Goal: Task Accomplishment & Management: Manage account settings

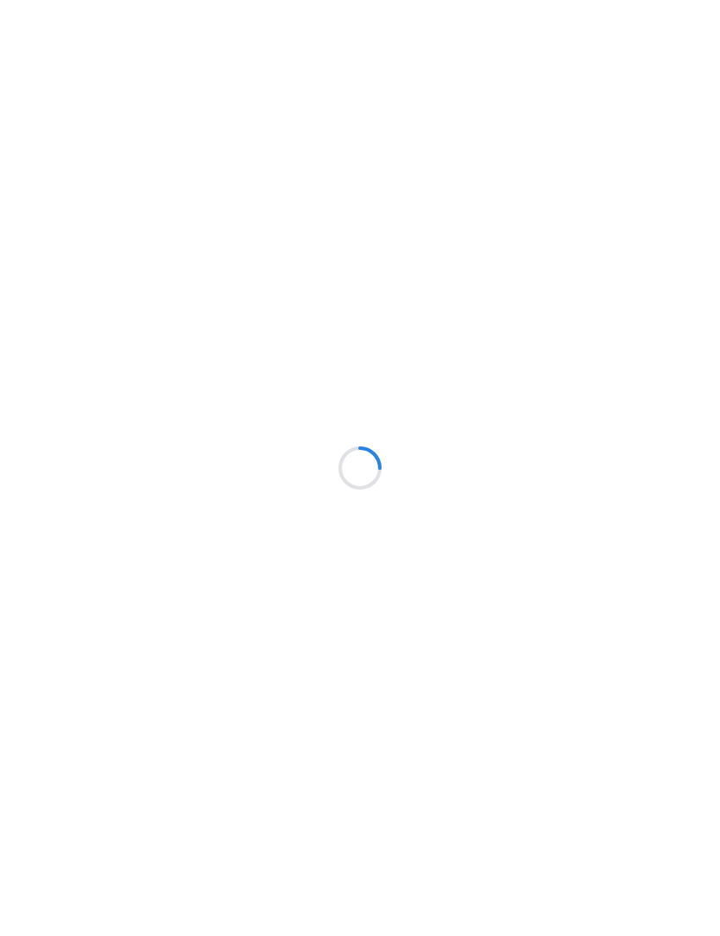
click at [696, 275] on div at bounding box center [360, 468] width 720 height 936
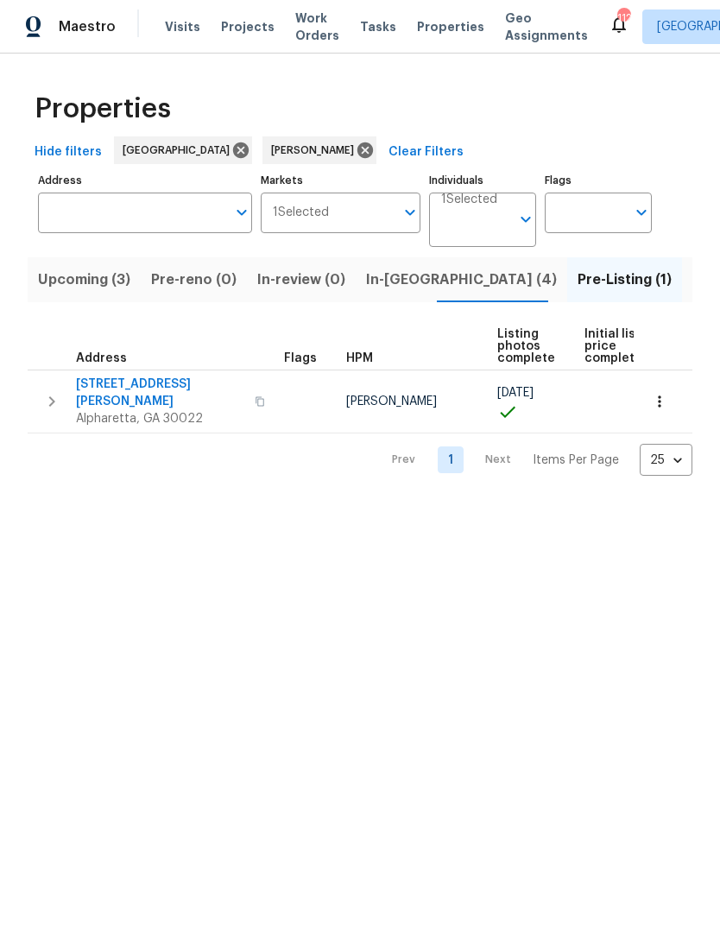
scroll to position [0, -1]
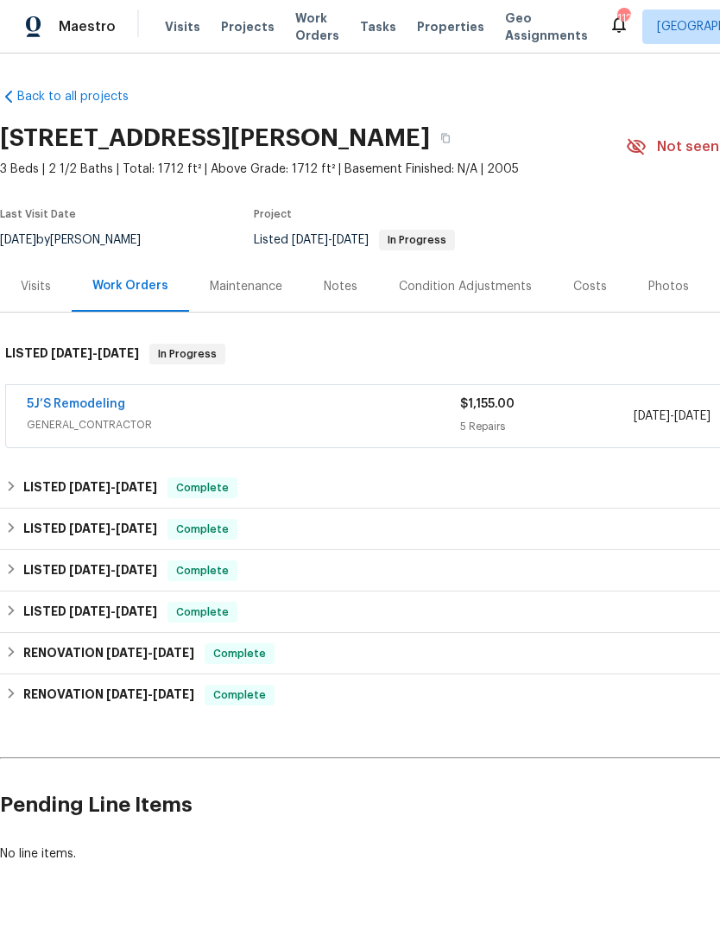
scroll to position [1, 0]
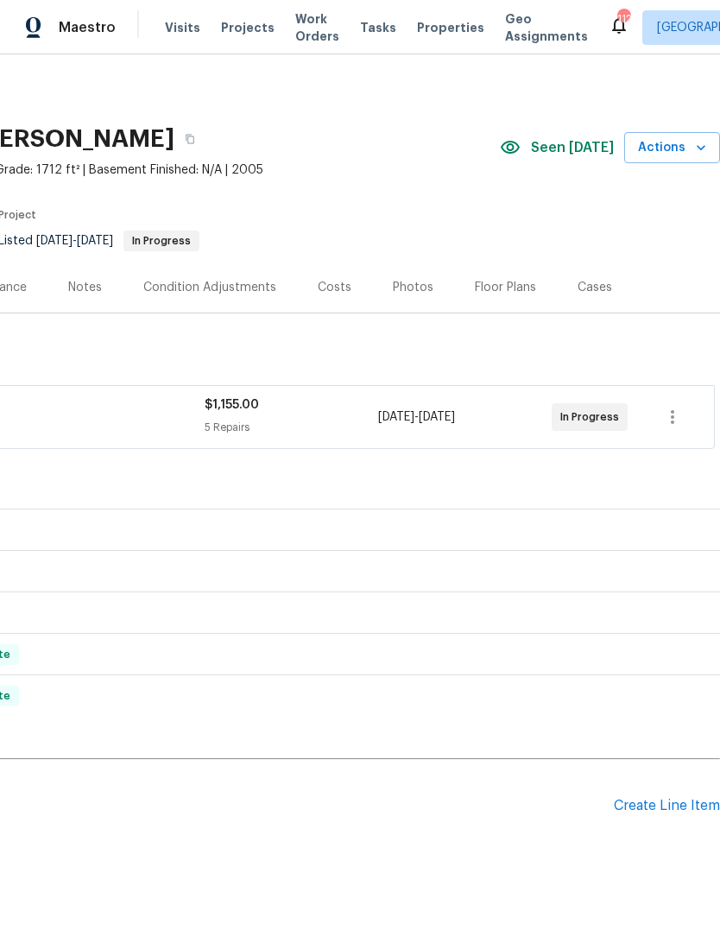
scroll to position [0, 256]
click at [673, 417] on icon "button" at bounding box center [672, 417] width 3 height 14
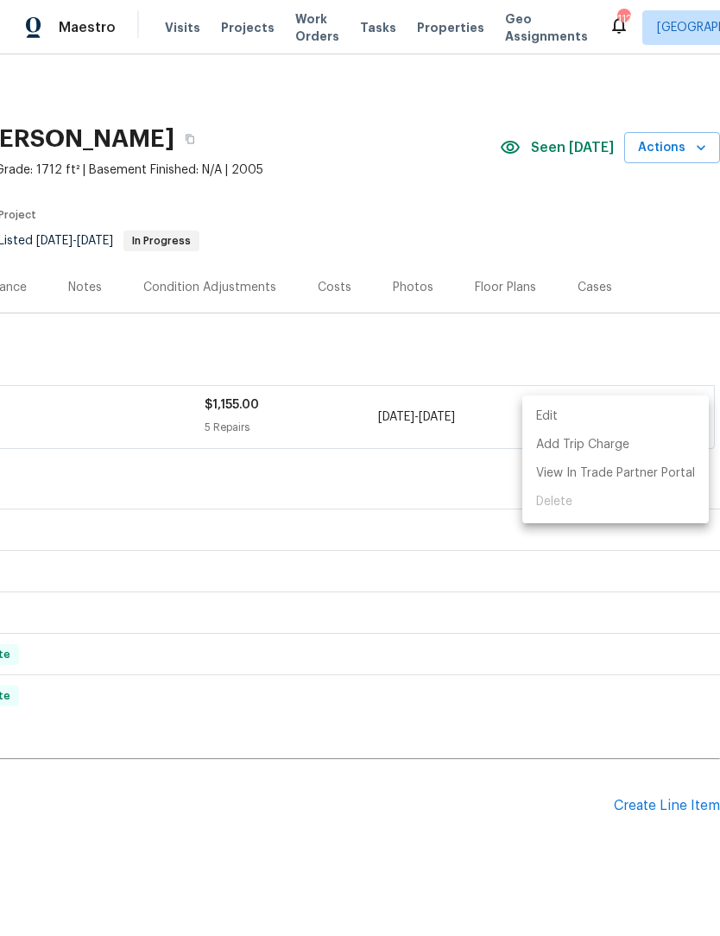
click at [582, 419] on li "Edit" at bounding box center [615, 416] width 187 height 28
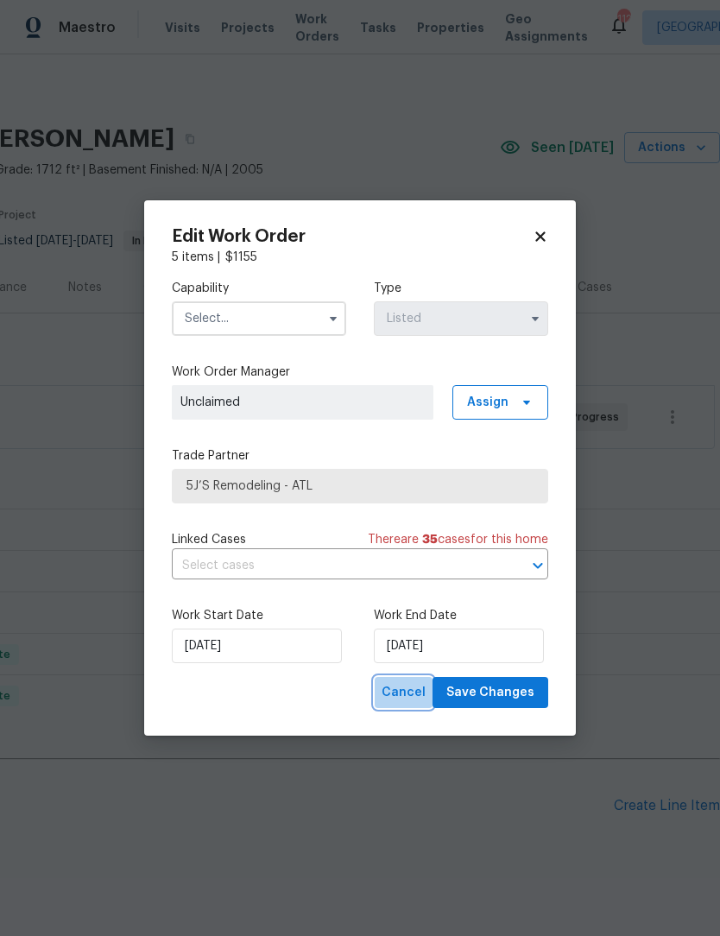
click at [402, 700] on span "Cancel" at bounding box center [404, 693] width 44 height 22
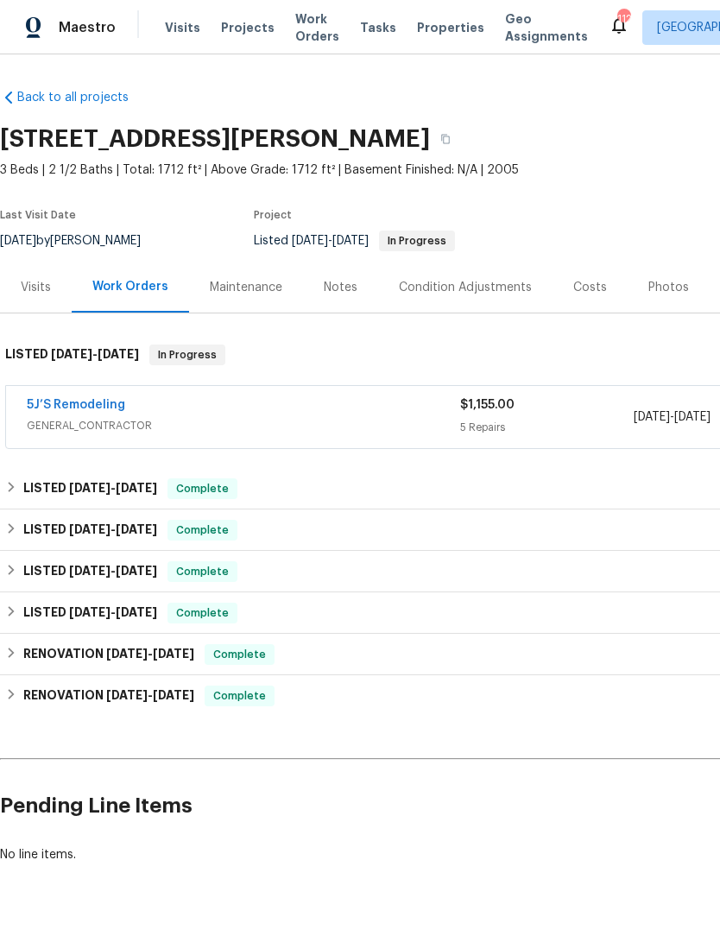
scroll to position [0, 0]
click at [85, 409] on link "5J’S Remodeling" at bounding box center [76, 405] width 98 height 12
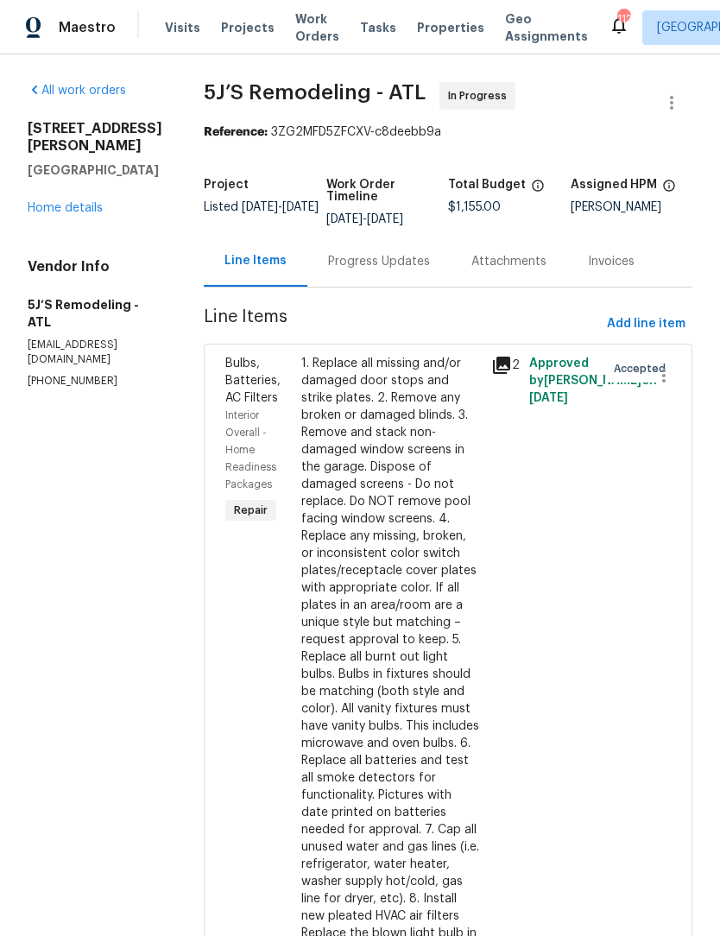
click at [64, 211] on link "Home details" at bounding box center [65, 208] width 75 height 12
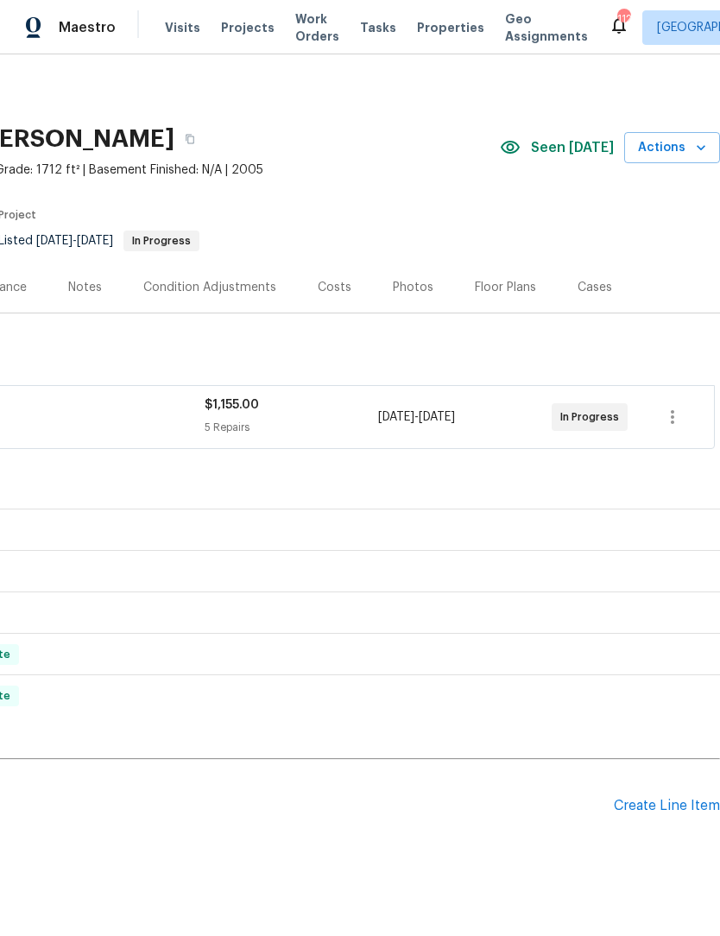
scroll to position [0, 256]
click at [667, 420] on icon "button" at bounding box center [672, 417] width 21 height 21
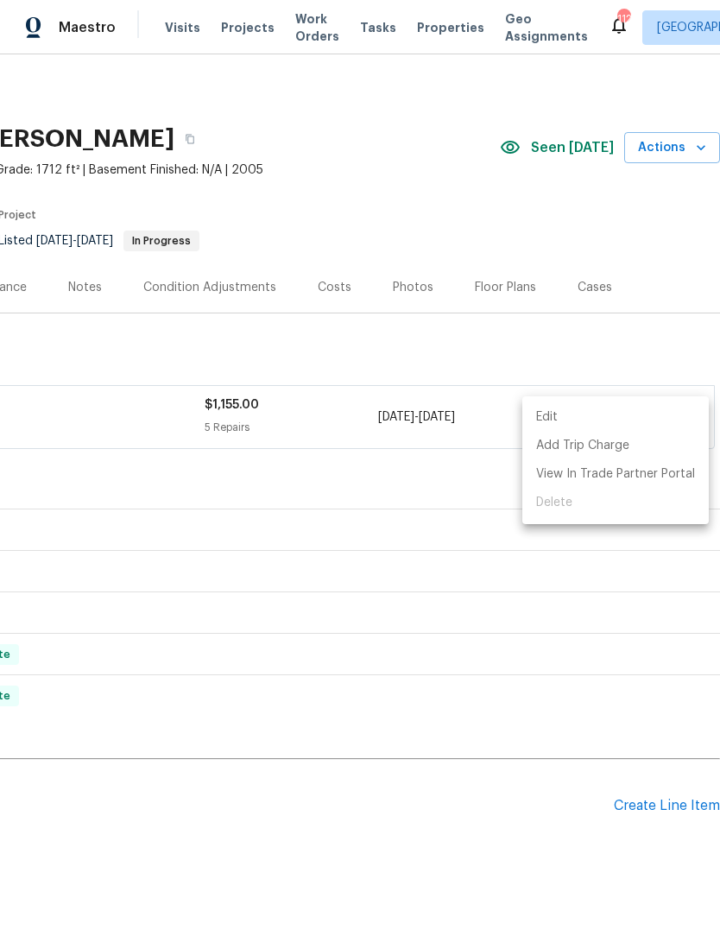
click at [577, 420] on li "Edit" at bounding box center [615, 417] width 187 height 28
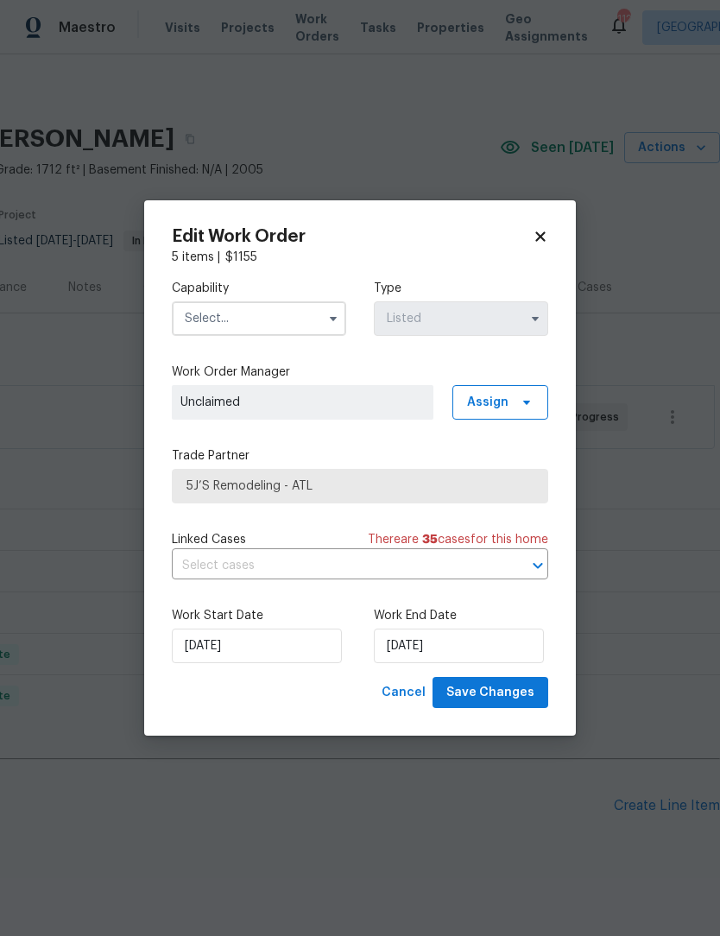
click at [342, 488] on span "5J’S Remodeling - ATL" at bounding box center [360, 485] width 347 height 17
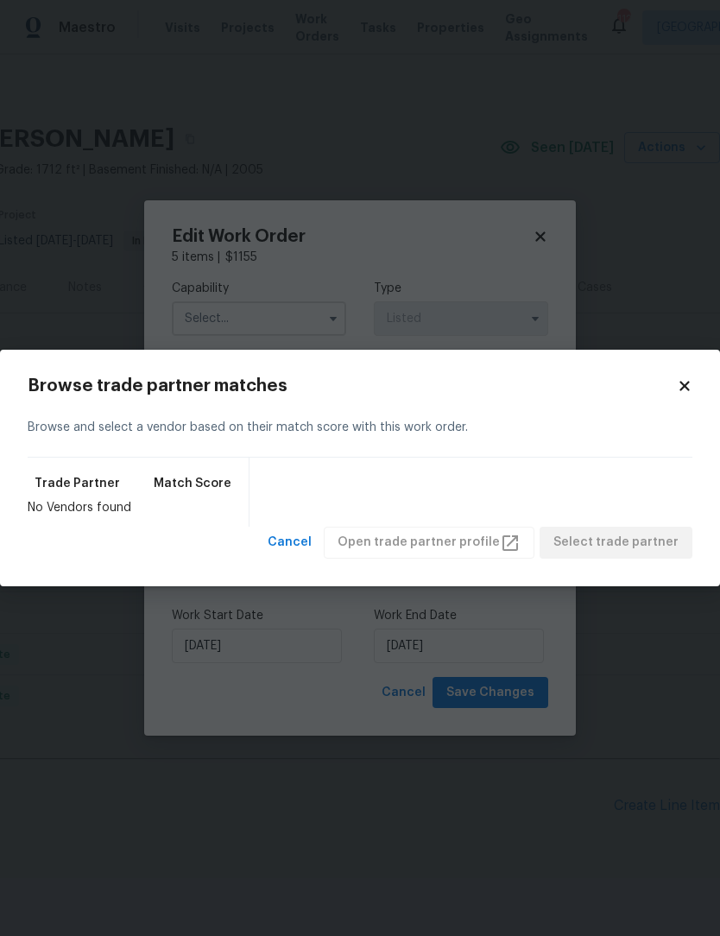
click at [687, 394] on icon at bounding box center [685, 386] width 16 height 16
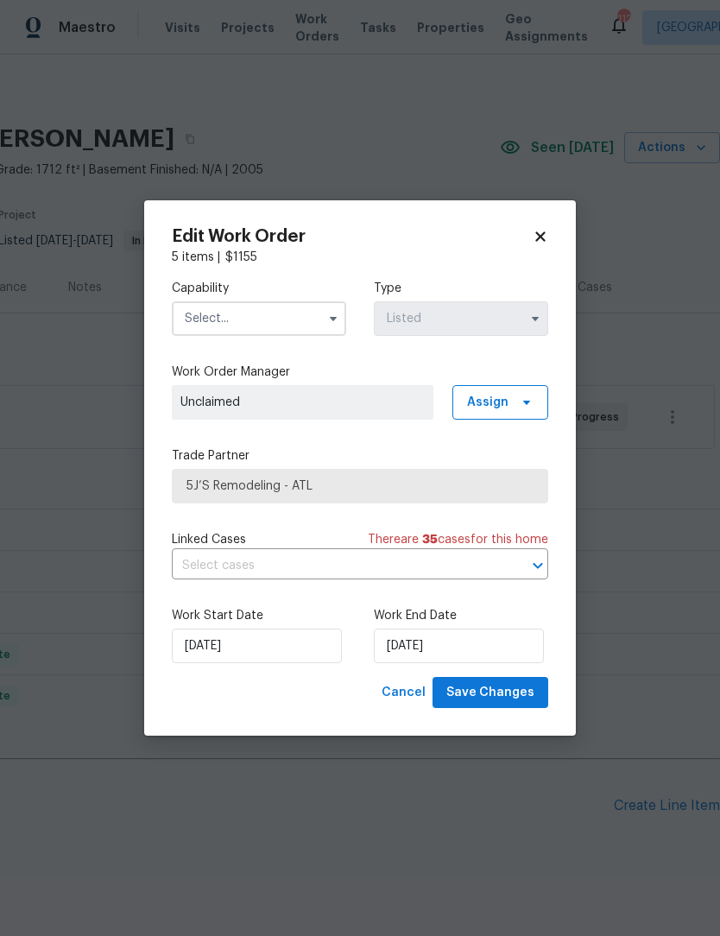
click at [326, 320] on icon "button" at bounding box center [333, 319] width 14 height 14
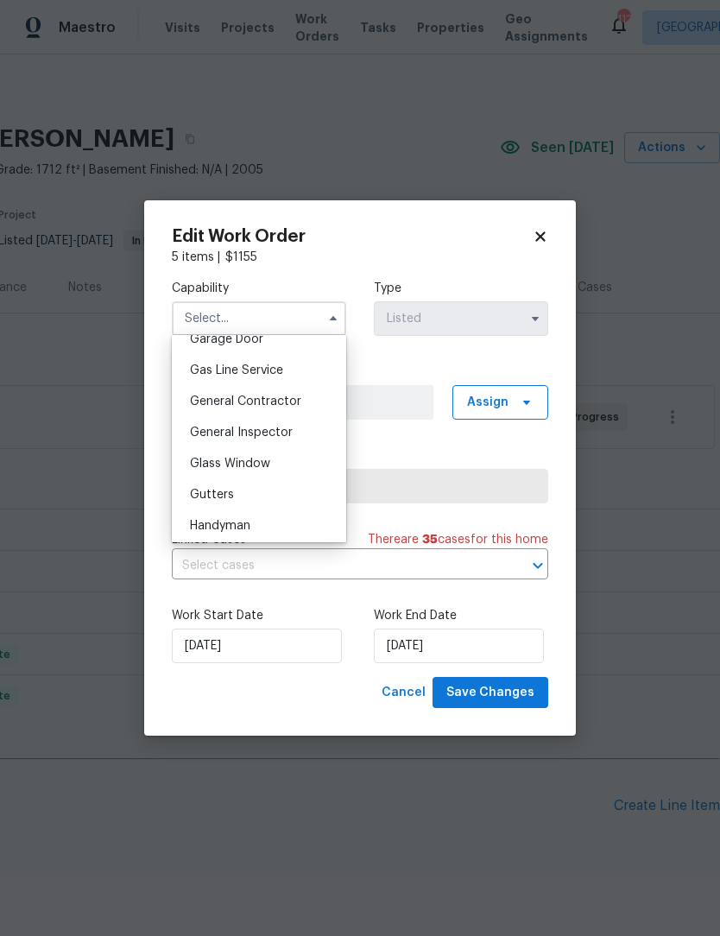
scroll to position [780, 0]
click at [302, 399] on div "General Contractor" at bounding box center [259, 400] width 166 height 31
type input "General Contractor"
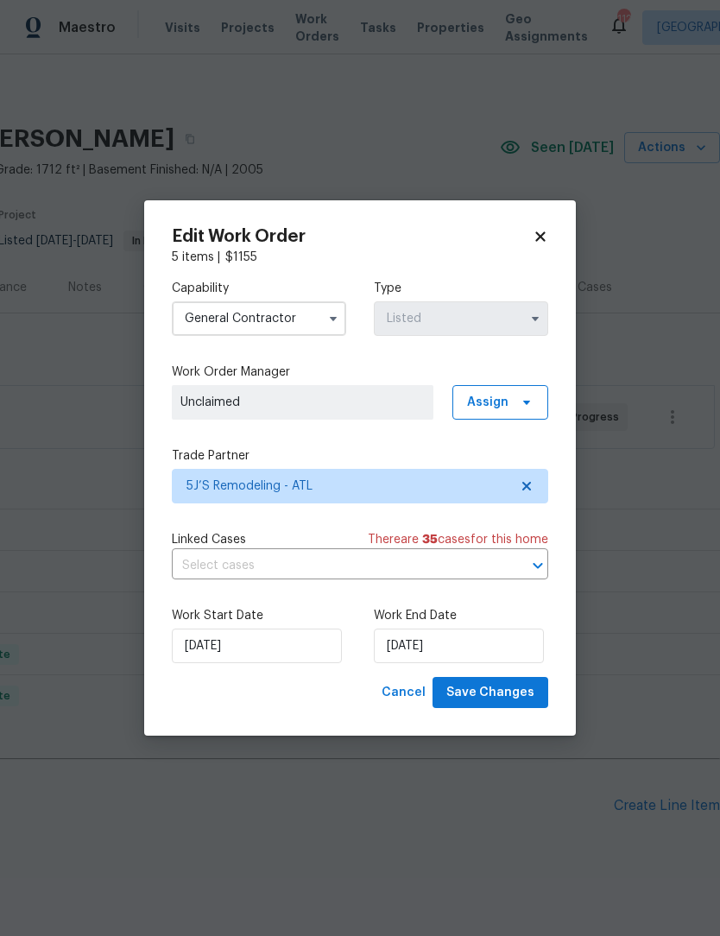
click at [527, 314] on button "button" at bounding box center [535, 318] width 21 height 21
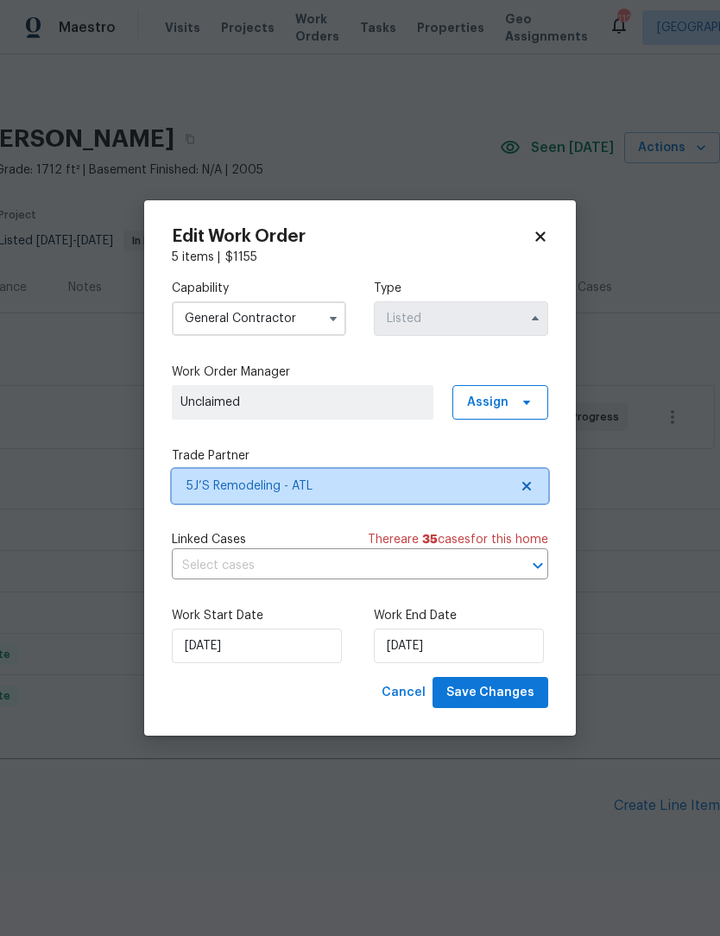
click at [524, 484] on icon at bounding box center [527, 486] width 14 height 14
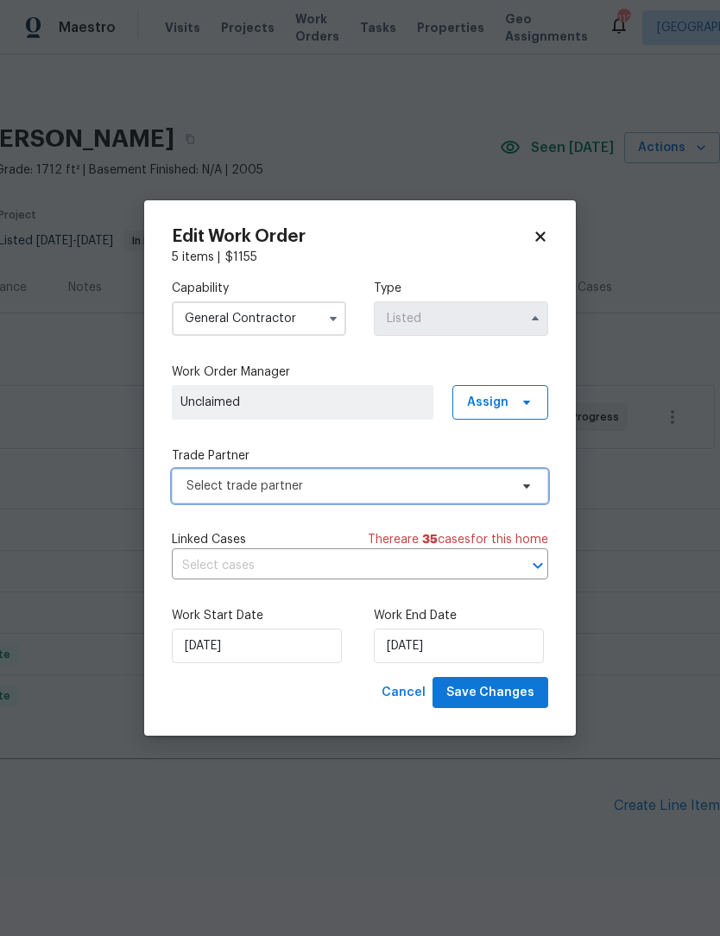
click at [519, 490] on span at bounding box center [524, 486] width 19 height 14
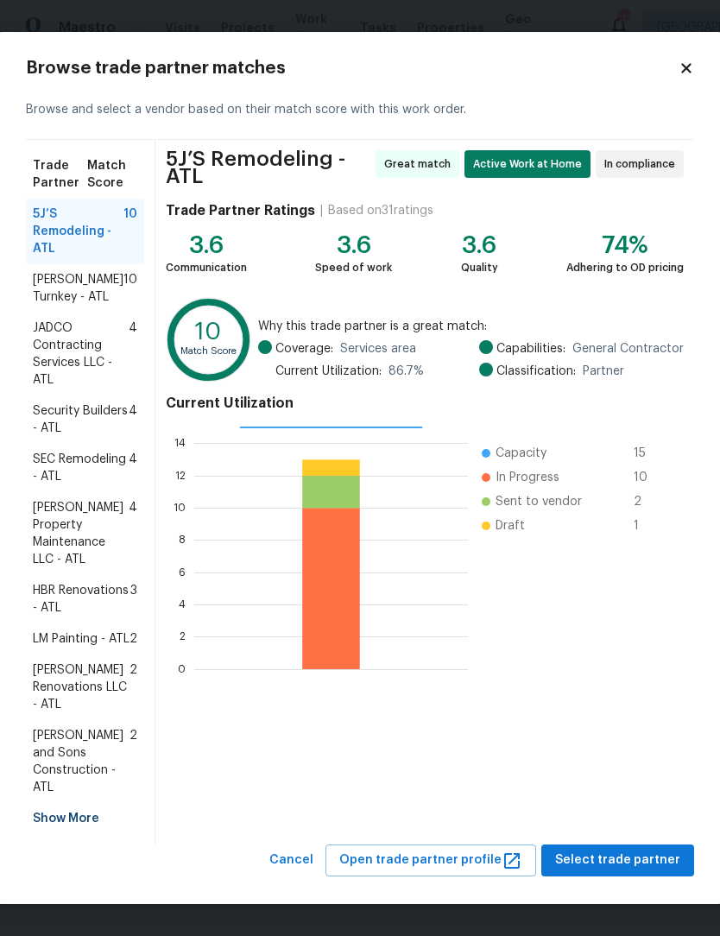
scroll to position [4, 0]
click at [78, 819] on div "Show More" at bounding box center [85, 818] width 118 height 31
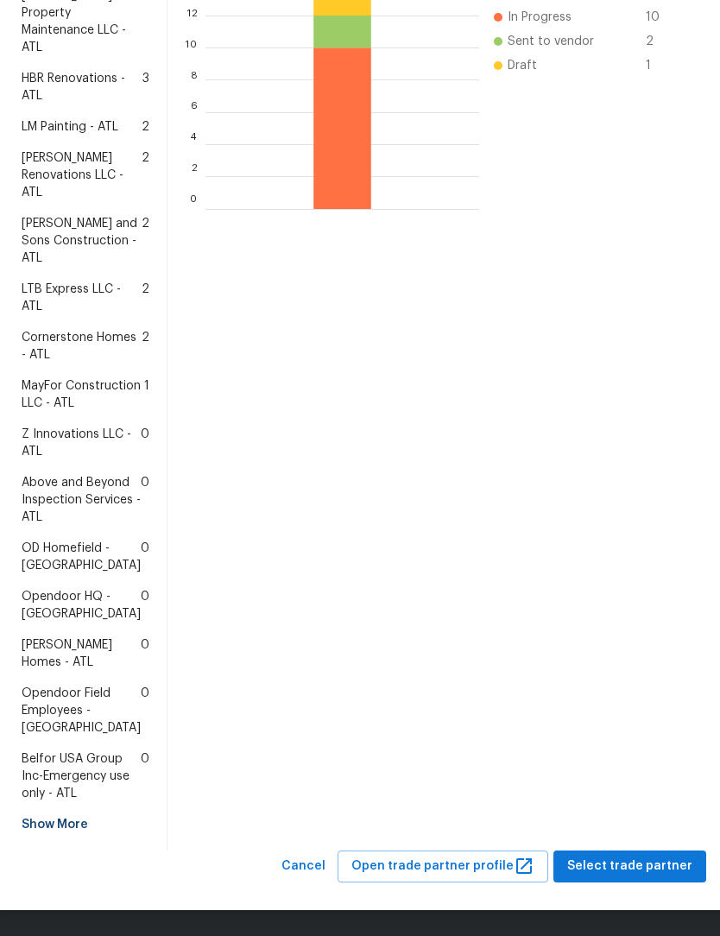
scroll to position [591, 0]
click at [76, 685] on span "Opendoor Field Employees - Atlanta" at bounding box center [81, 711] width 119 height 52
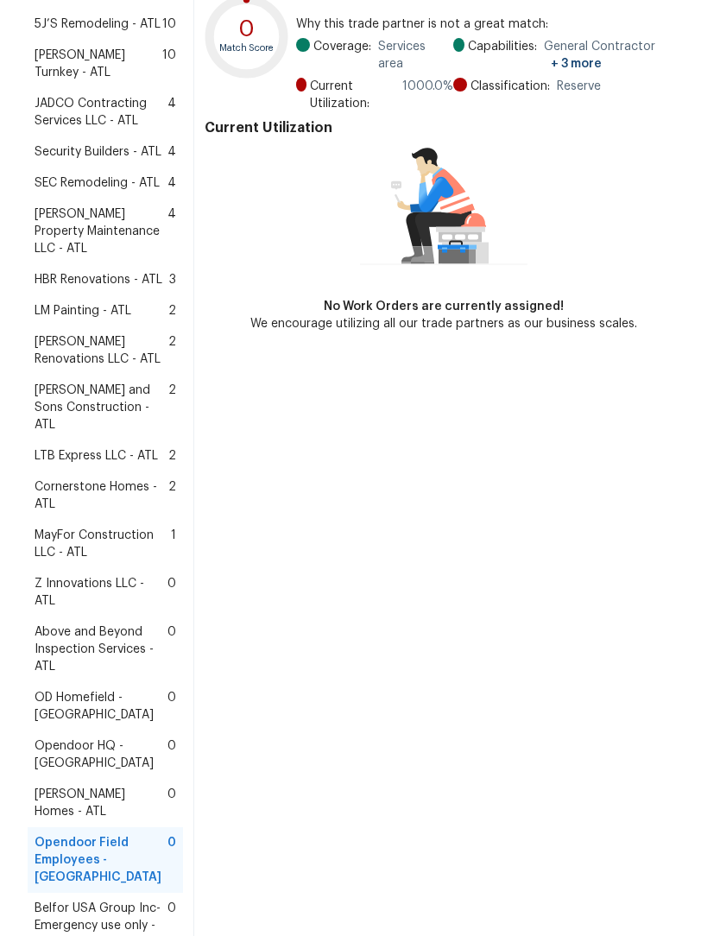
scroll to position [193, 0]
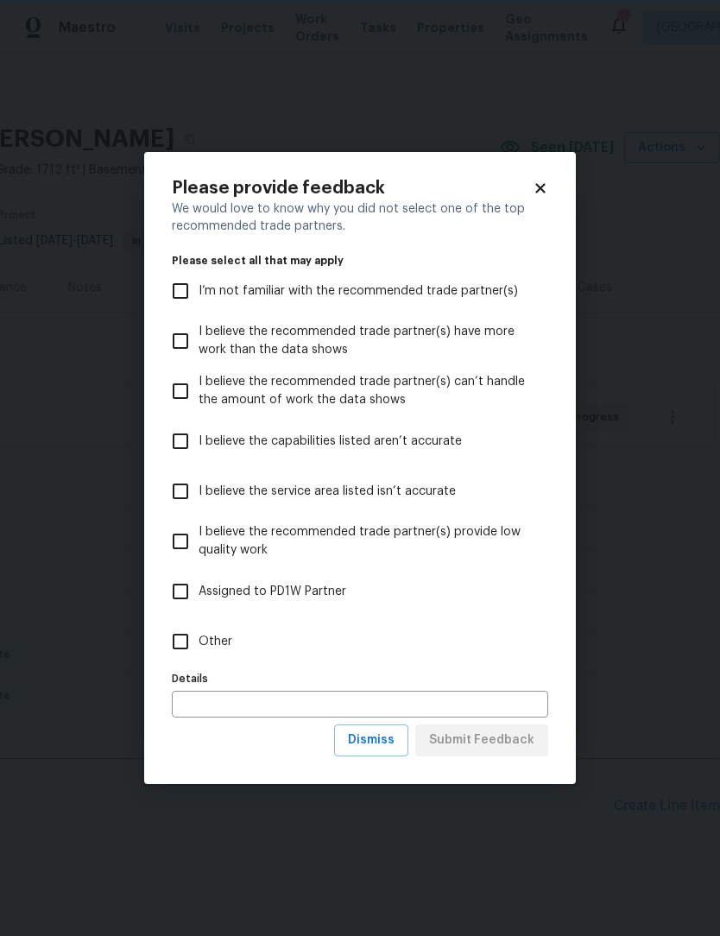
scroll to position [0, 0]
click at [185, 654] on input "Other" at bounding box center [180, 641] width 36 height 36
checkbox input "true"
click at [509, 749] on span "Submit Feedback" at bounding box center [481, 741] width 105 height 22
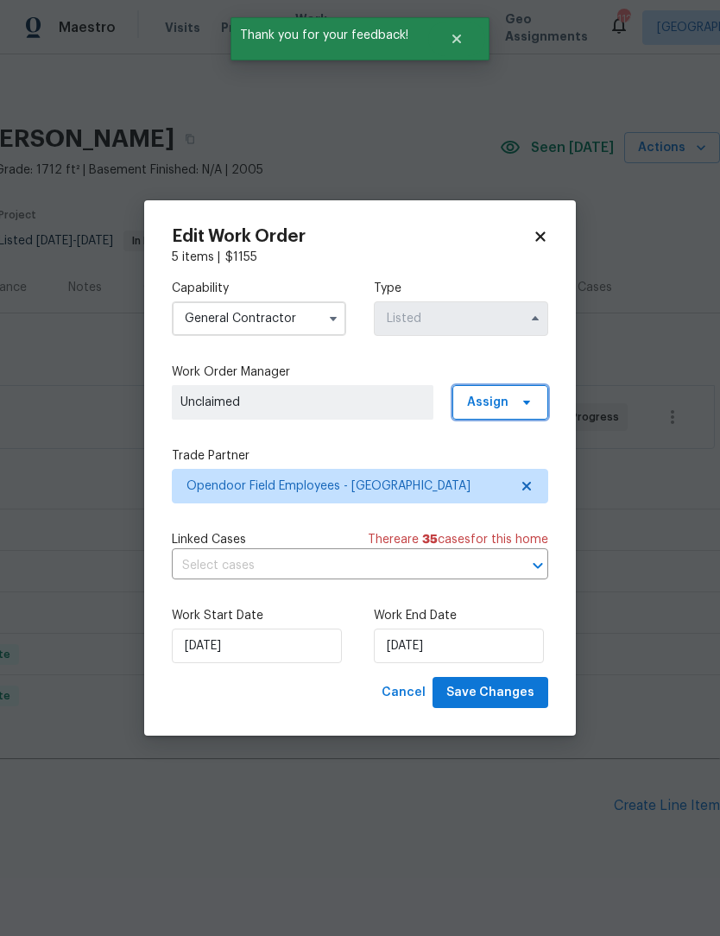
click at [524, 409] on span "Assign" at bounding box center [500, 402] width 96 height 35
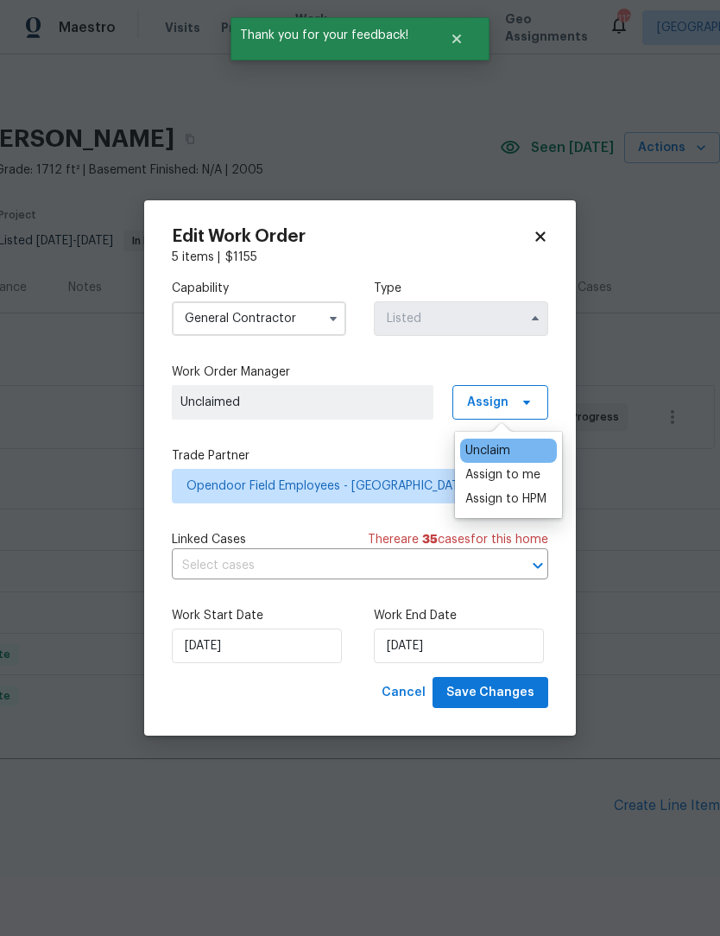
click at [522, 504] on div "Assign to HPM" at bounding box center [505, 498] width 81 height 17
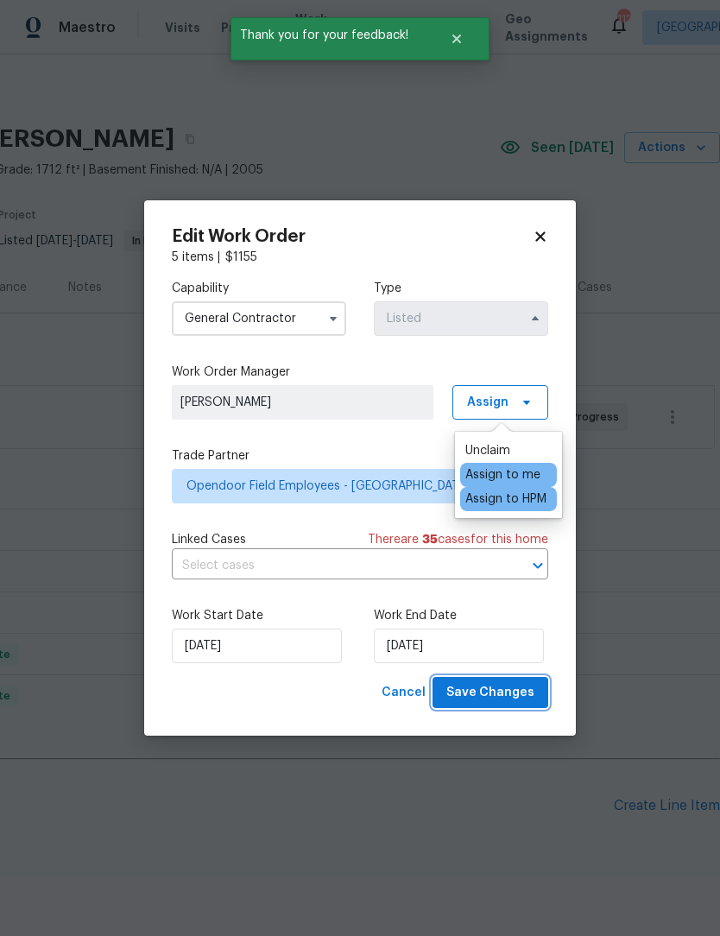
click at [507, 694] on span "Save Changes" at bounding box center [490, 693] width 88 height 22
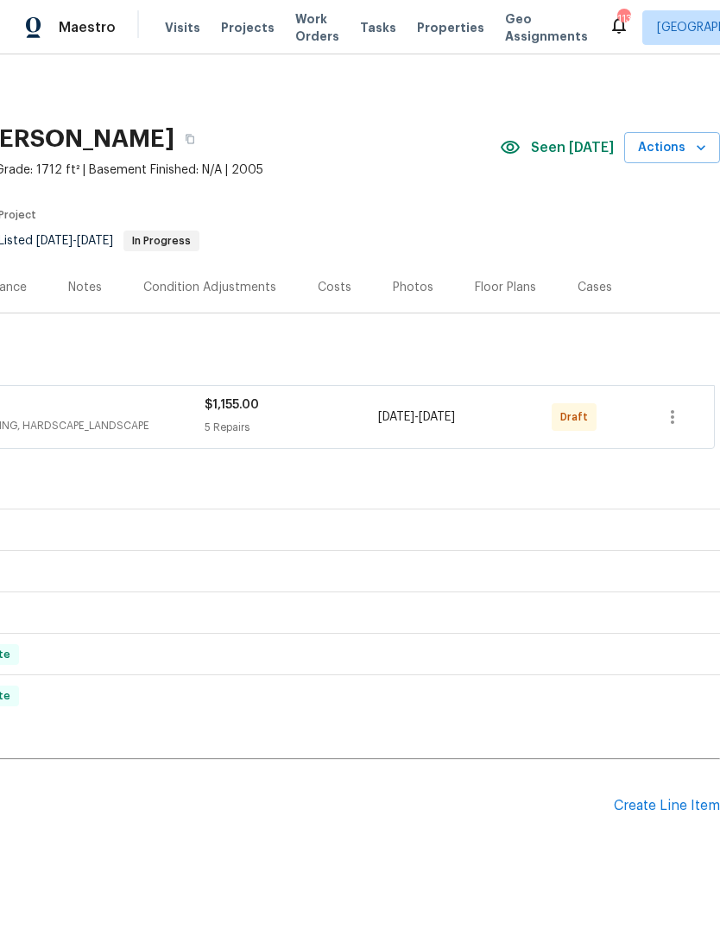
scroll to position [0, 256]
click at [661, 414] on button "button" at bounding box center [672, 416] width 41 height 41
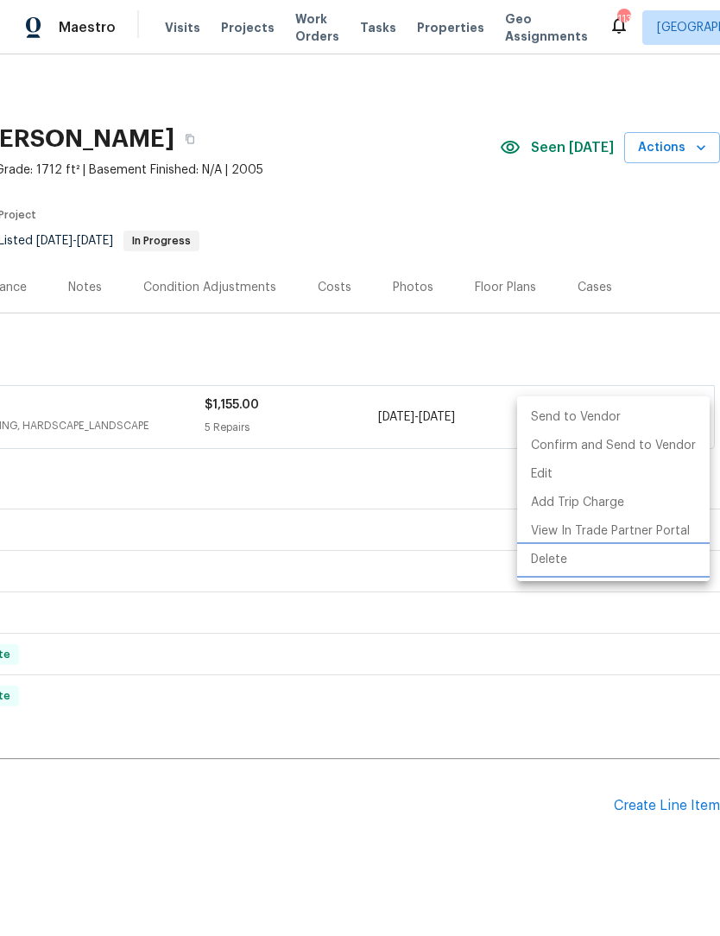
click at [566, 560] on li "Delete" at bounding box center [613, 560] width 193 height 28
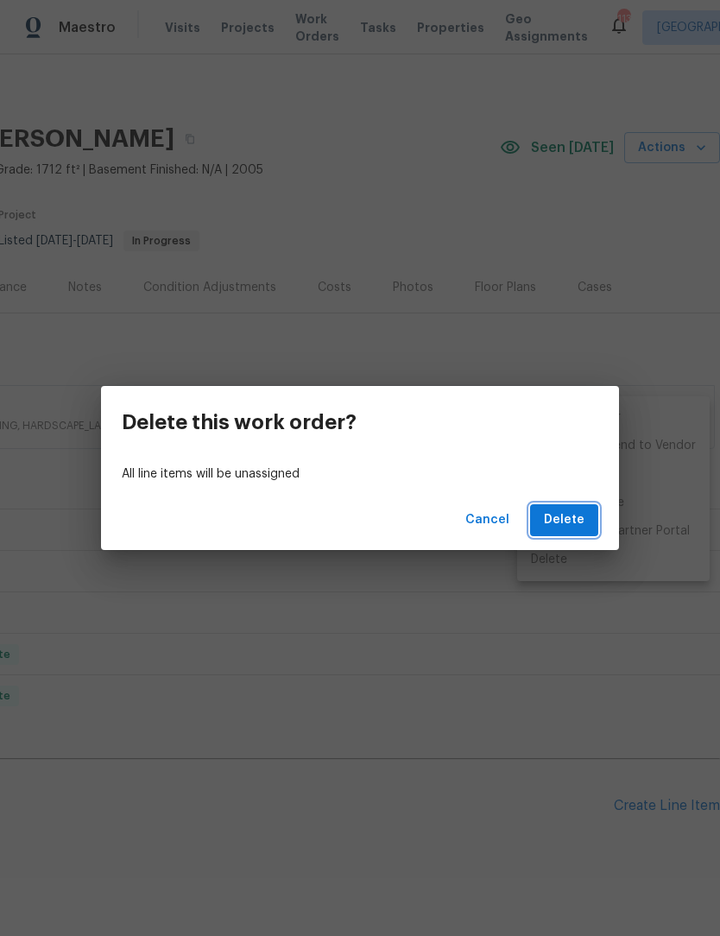
click at [574, 515] on span "Delete" at bounding box center [564, 520] width 41 height 22
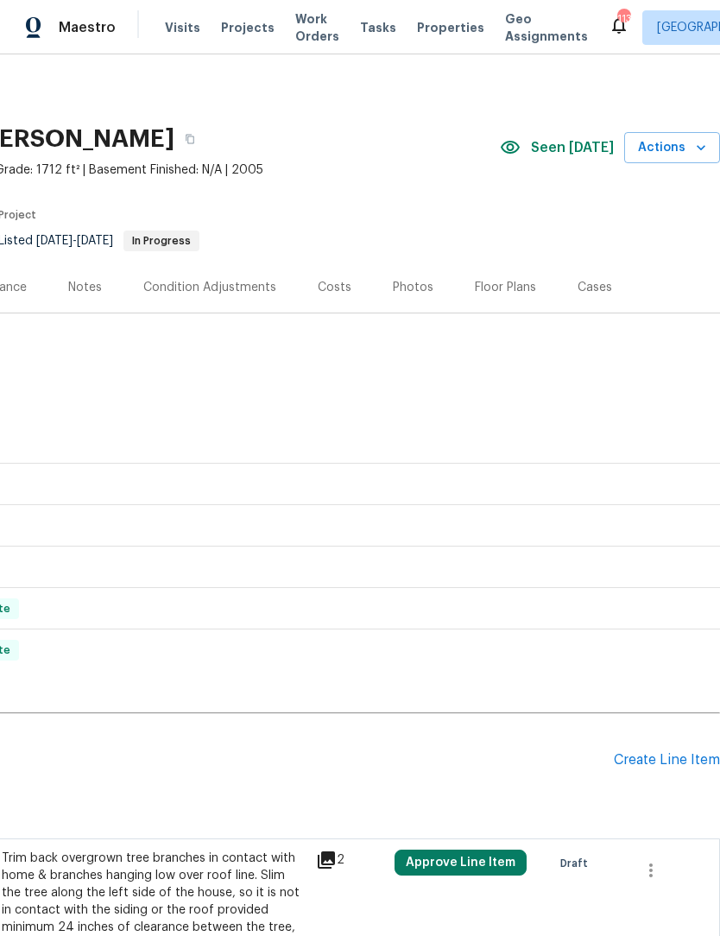
click at [655, 759] on div "Create Line Item" at bounding box center [667, 760] width 106 height 16
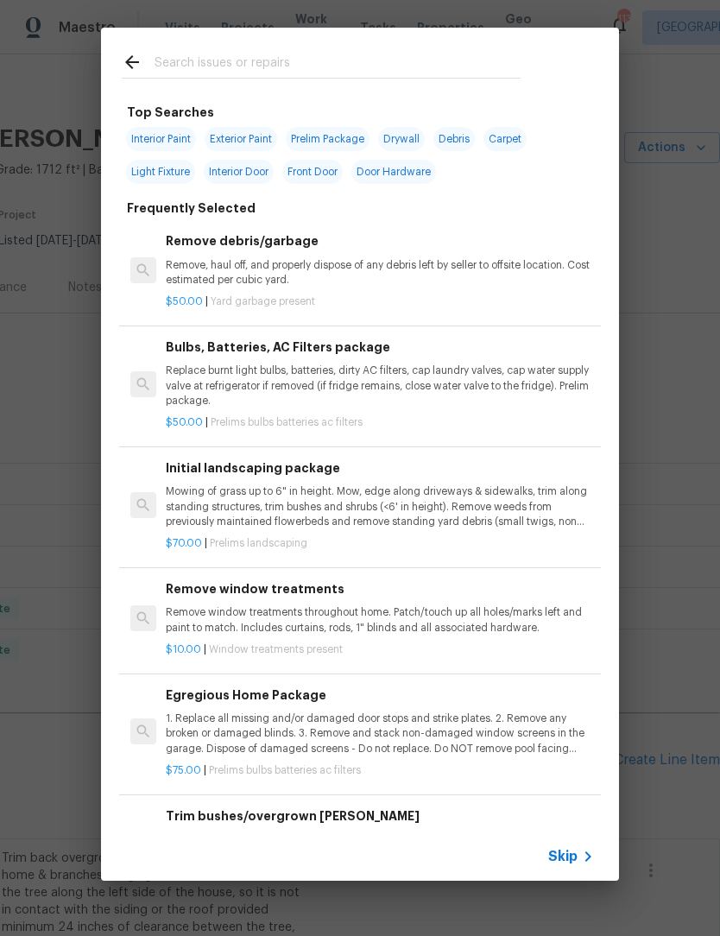
click at [262, 54] on input "text" at bounding box center [338, 65] width 366 height 26
type input "Garage"
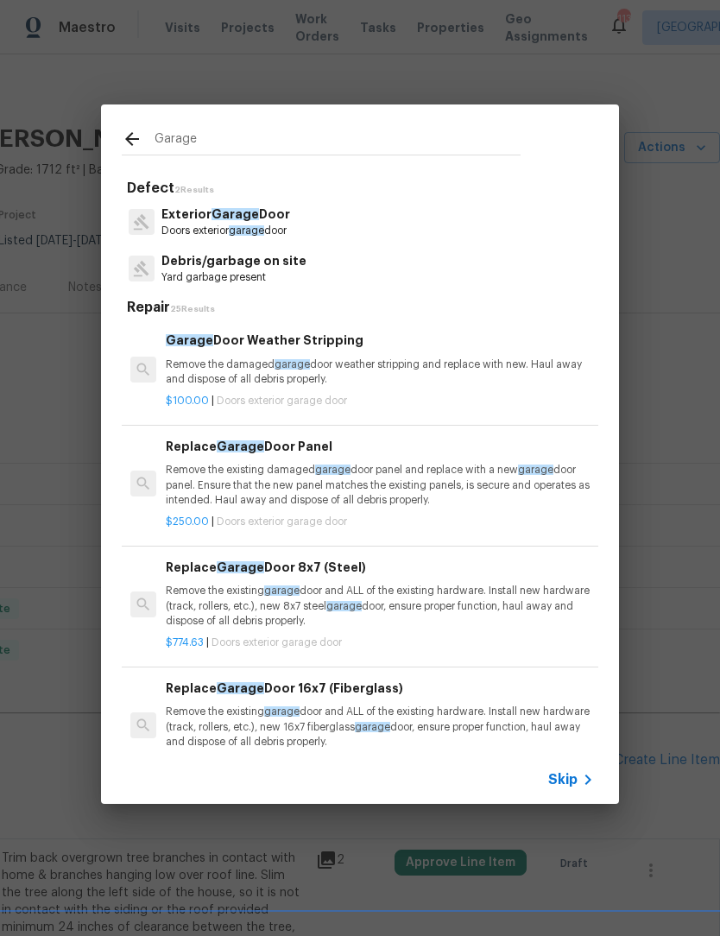
click at [256, 218] on p "Exterior Garage Door" at bounding box center [225, 214] width 129 height 18
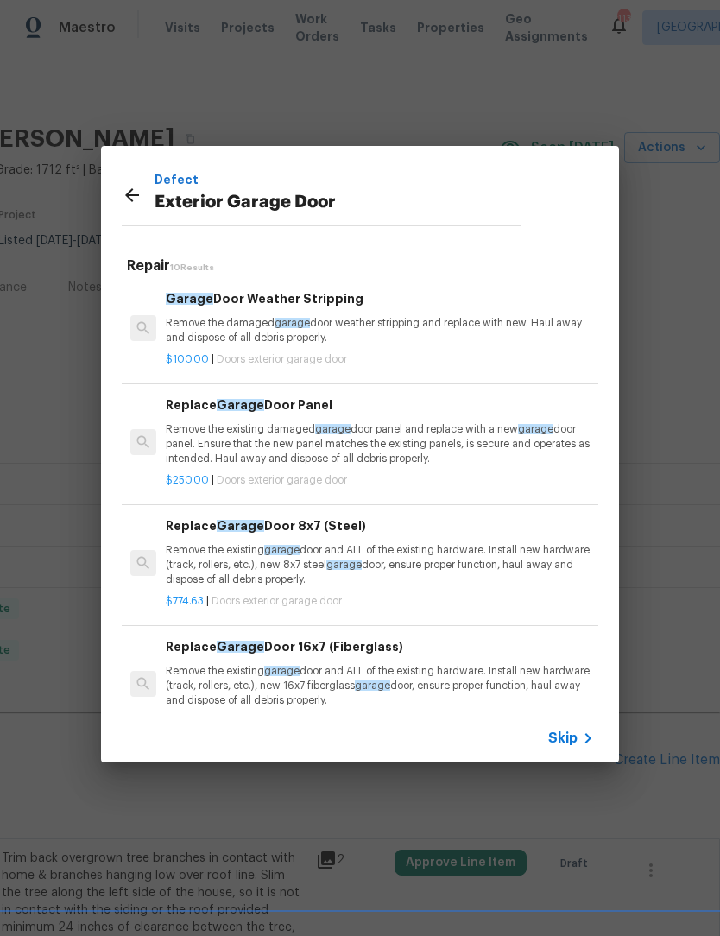
click at [256, 218] on div "Defect Exterior Garage Door" at bounding box center [338, 197] width 366 height 55
click at [328, 560] on p "Remove the existing garage door and ALL of the existing hardware. Install new h…" at bounding box center [380, 565] width 428 height 44
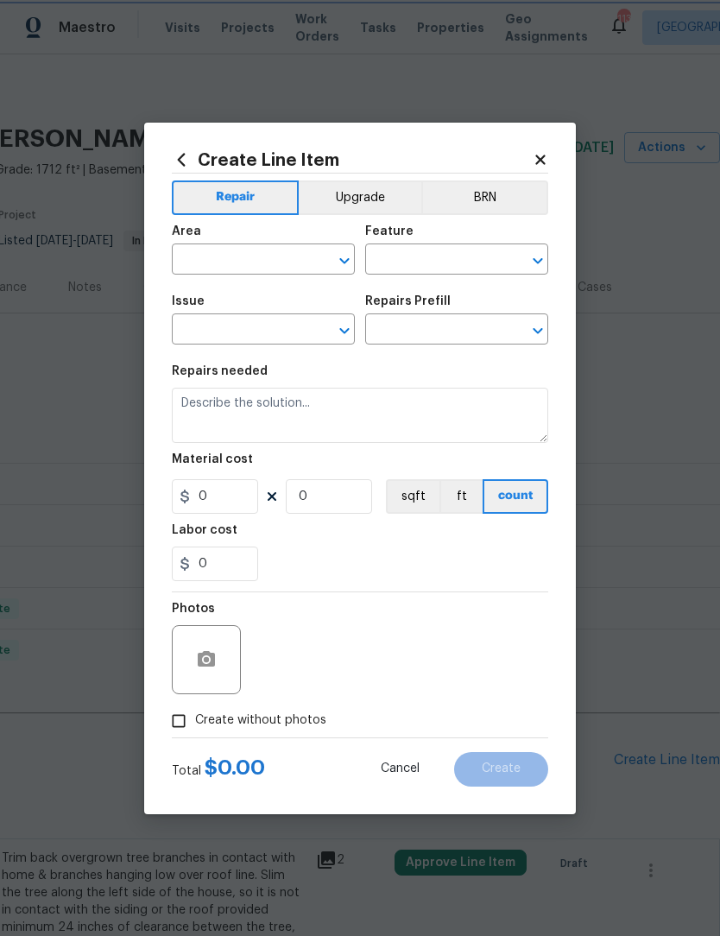
type input "Interior Door"
type input "Exterior Garage Door"
type input "Replace Garage Door 8x7 (Steel) $774.63"
type textarea "Remove the existing garage door and ALL of the existing hardware. Install new h…"
type input "774.63"
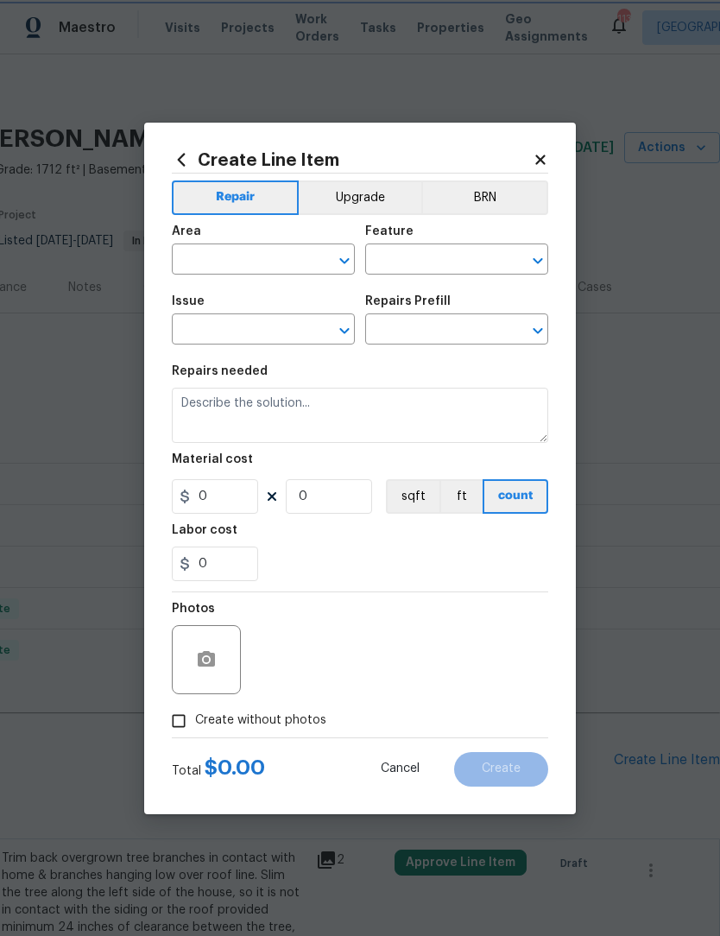
type input "1"
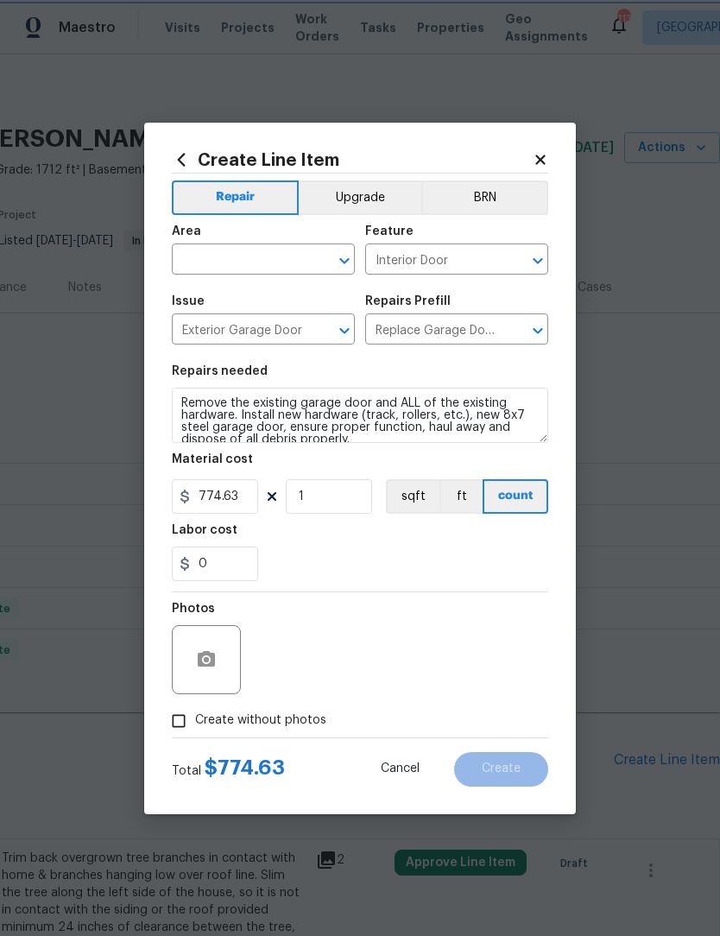
click at [345, 256] on icon "Open" at bounding box center [344, 260] width 21 height 21
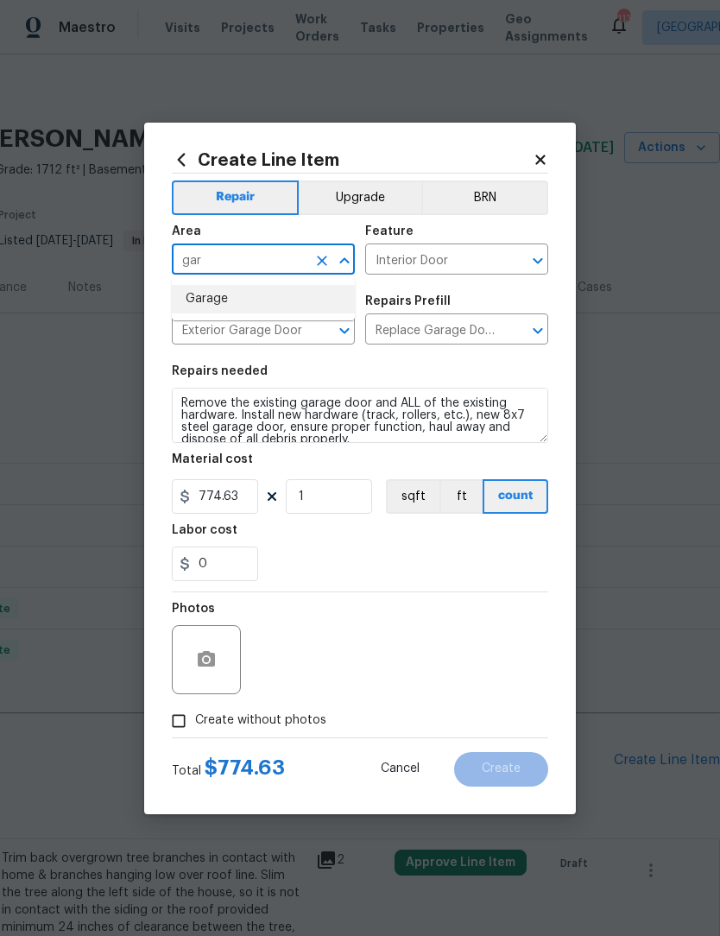
click at [247, 304] on li "Garage" at bounding box center [263, 299] width 183 height 28
type input "Garage"
click at [430, 251] on input "Interior Door" at bounding box center [432, 261] width 135 height 27
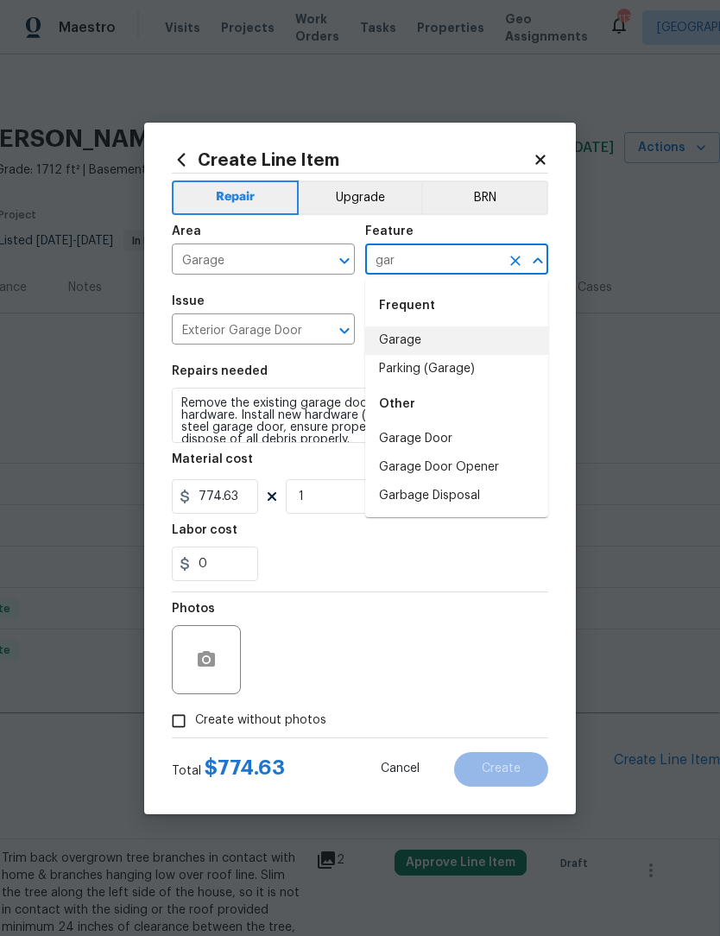
click at [428, 345] on li "Garage" at bounding box center [456, 340] width 183 height 28
type input "Garage"
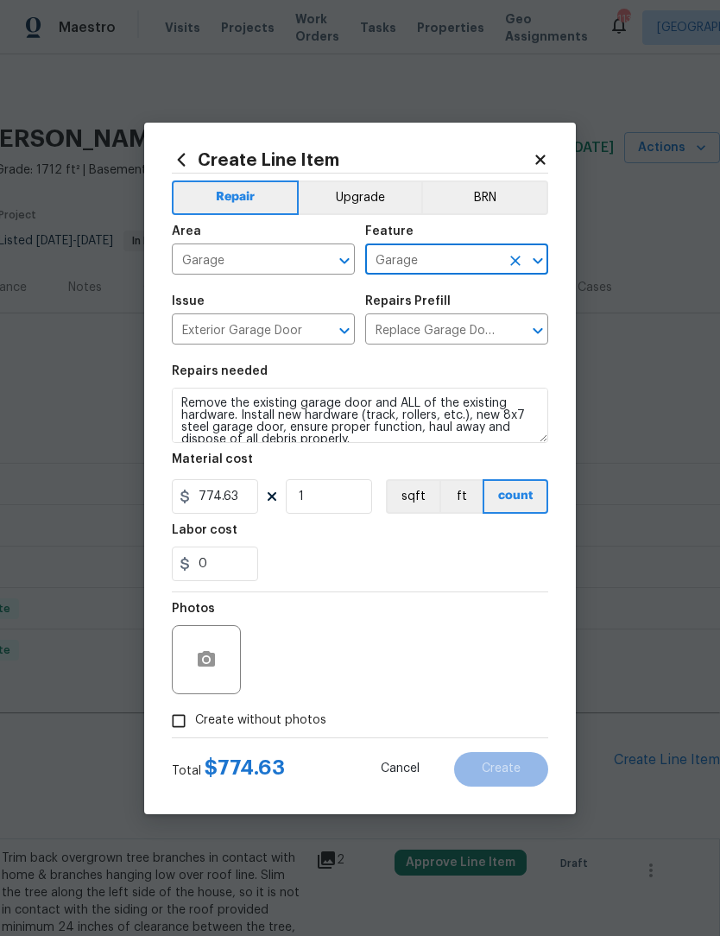
click at [518, 262] on icon "Clear" at bounding box center [515, 261] width 10 height 10
click at [450, 265] on input "text" at bounding box center [432, 261] width 135 height 27
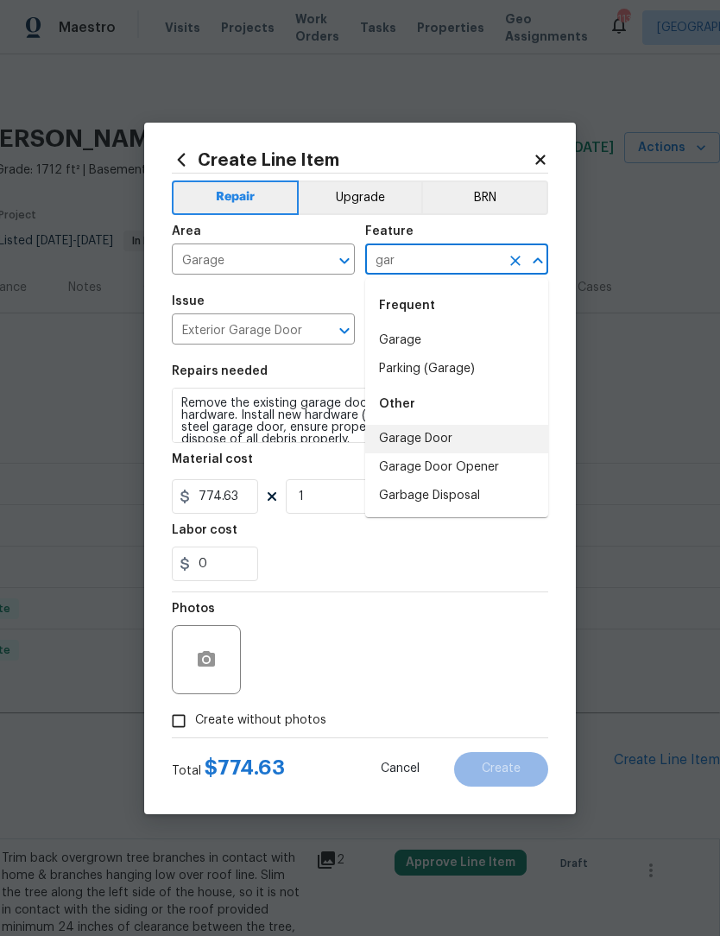
click at [448, 437] on li "Garage Door" at bounding box center [456, 439] width 183 height 28
type input "Garage Door"
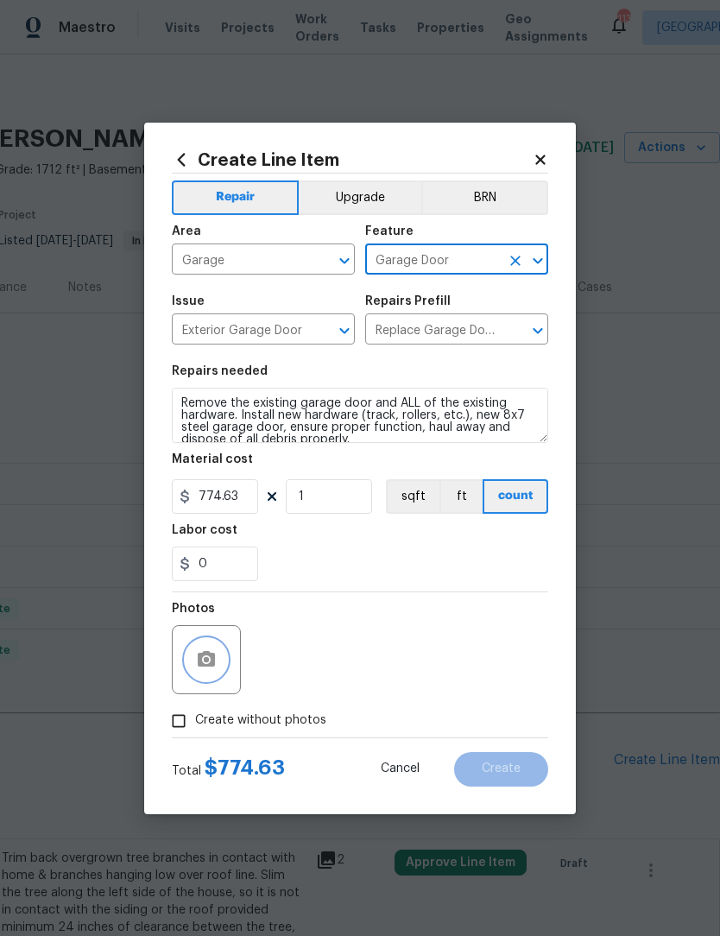
click at [207, 648] on button "button" at bounding box center [206, 659] width 41 height 41
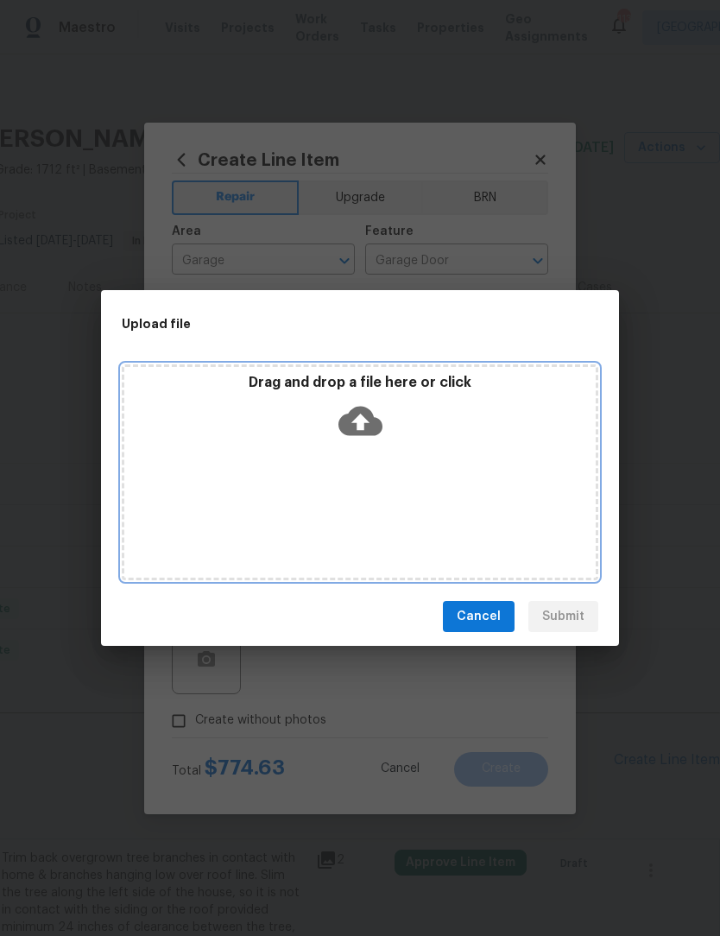
click at [359, 424] on icon at bounding box center [360, 421] width 44 height 44
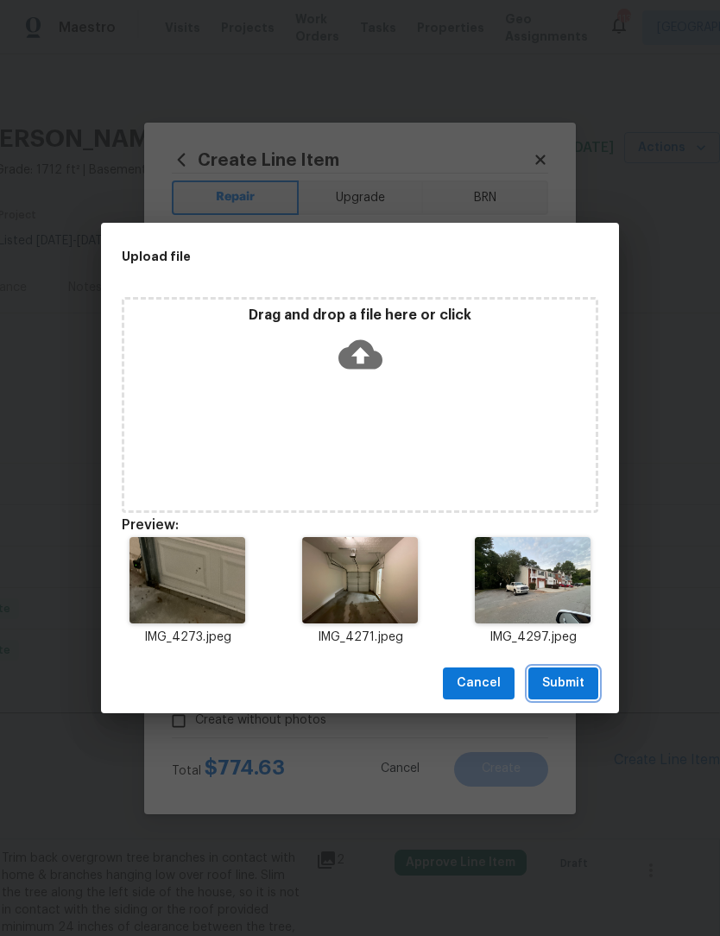
click at [571, 678] on span "Submit" at bounding box center [563, 684] width 42 height 22
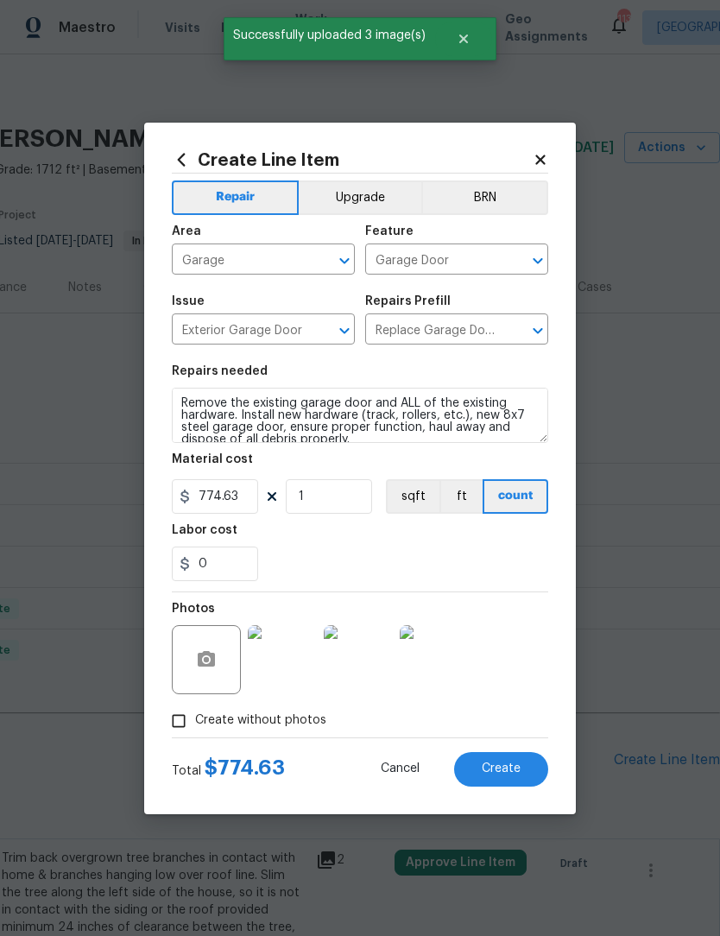
click at [513, 768] on span "Create" at bounding box center [501, 768] width 39 height 13
type input "0"
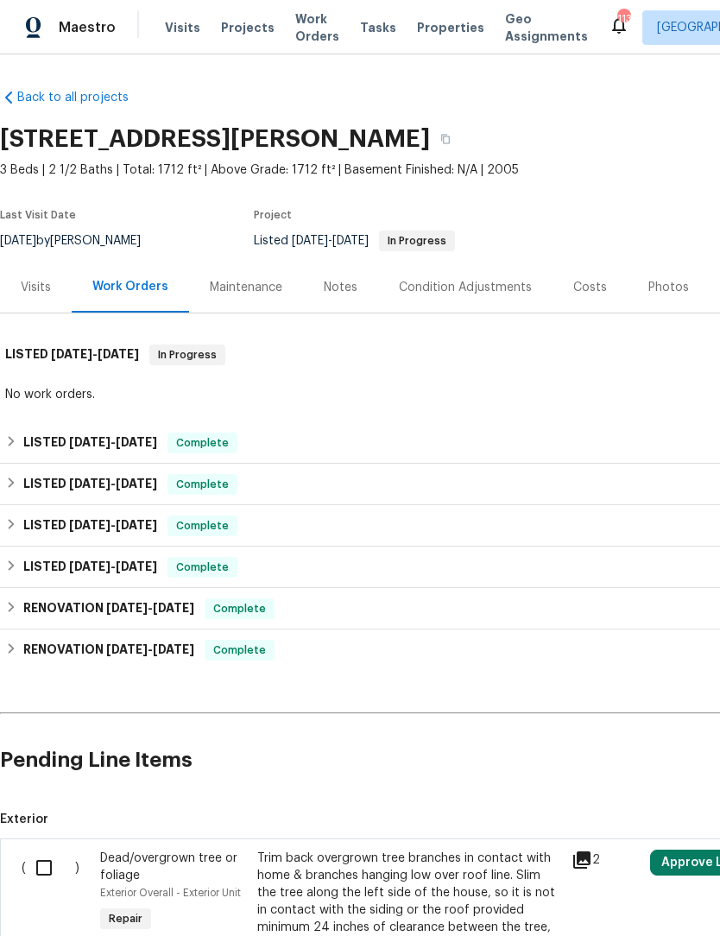
click at [345, 287] on div "Notes" at bounding box center [341, 287] width 34 height 17
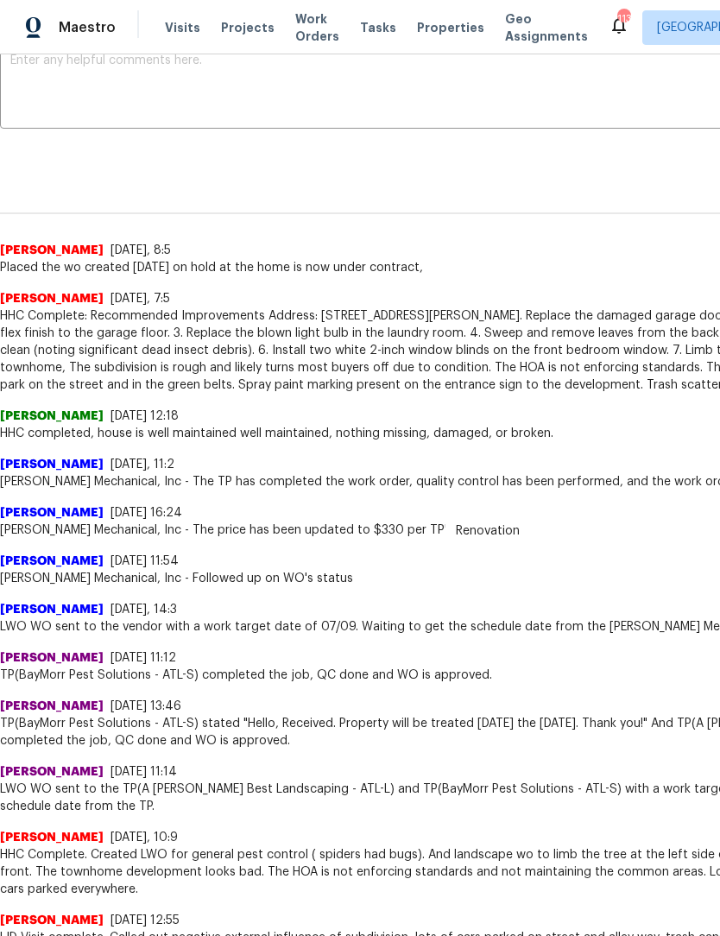
scroll to position [319, 0]
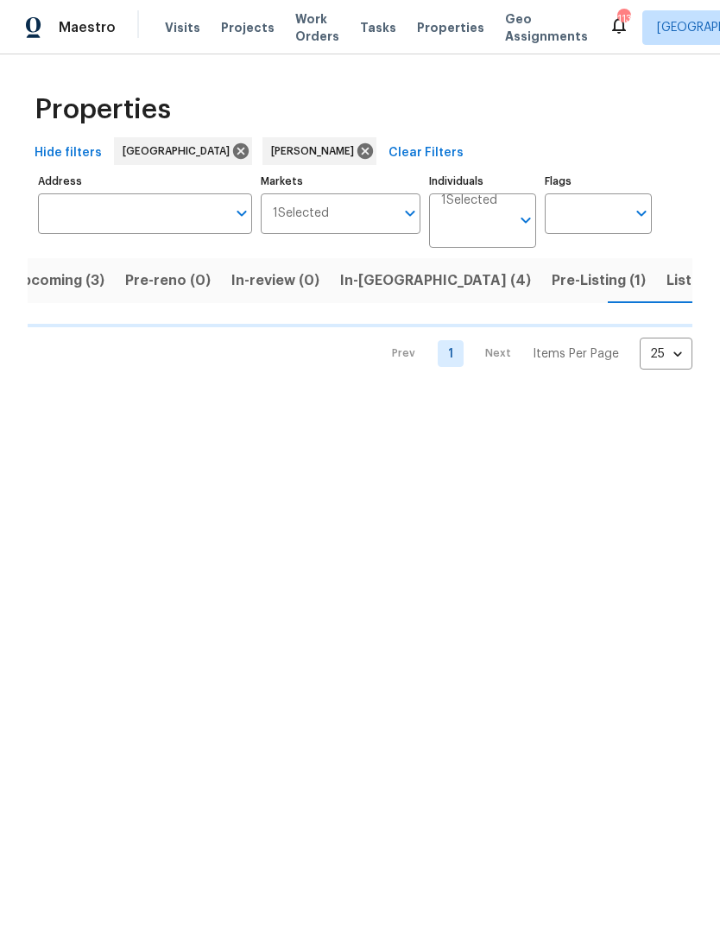
scroll to position [0, 27]
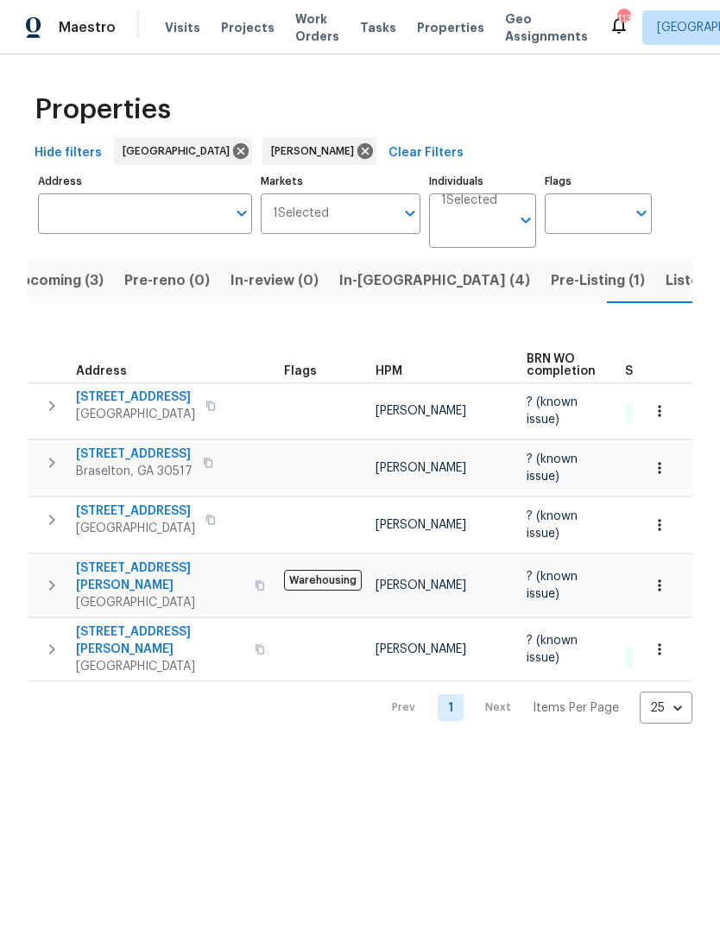
click at [661, 641] on icon "button" at bounding box center [659, 649] width 17 height 17
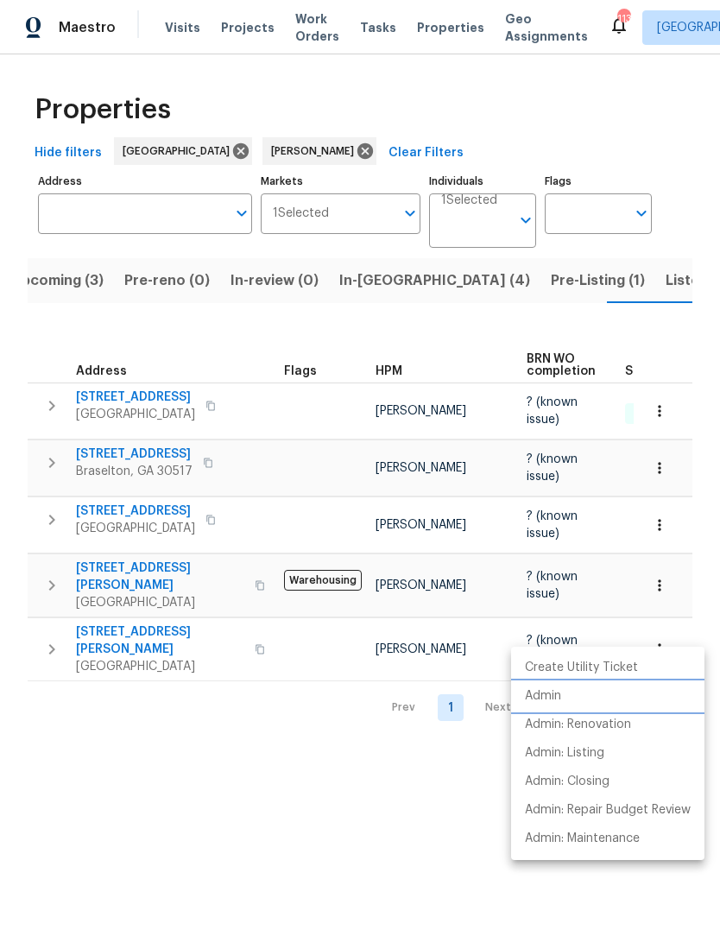
click at [558, 698] on p "Admin" at bounding box center [543, 696] width 36 height 18
click at [111, 560] on div at bounding box center [360, 468] width 720 height 936
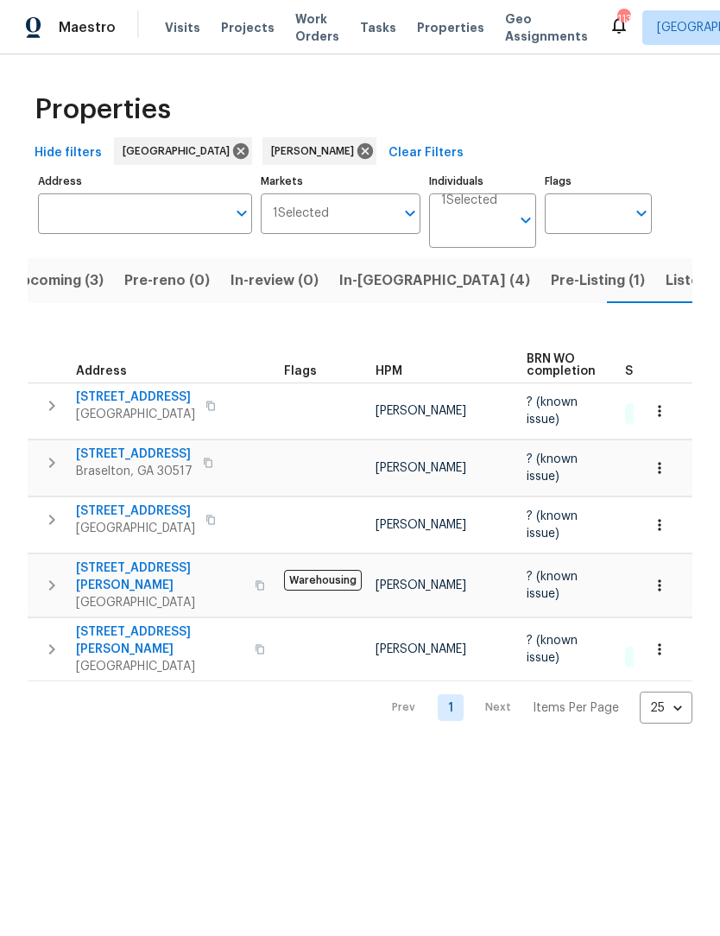
click at [114, 560] on span "[STREET_ADDRESS][PERSON_NAME]" at bounding box center [160, 577] width 168 height 35
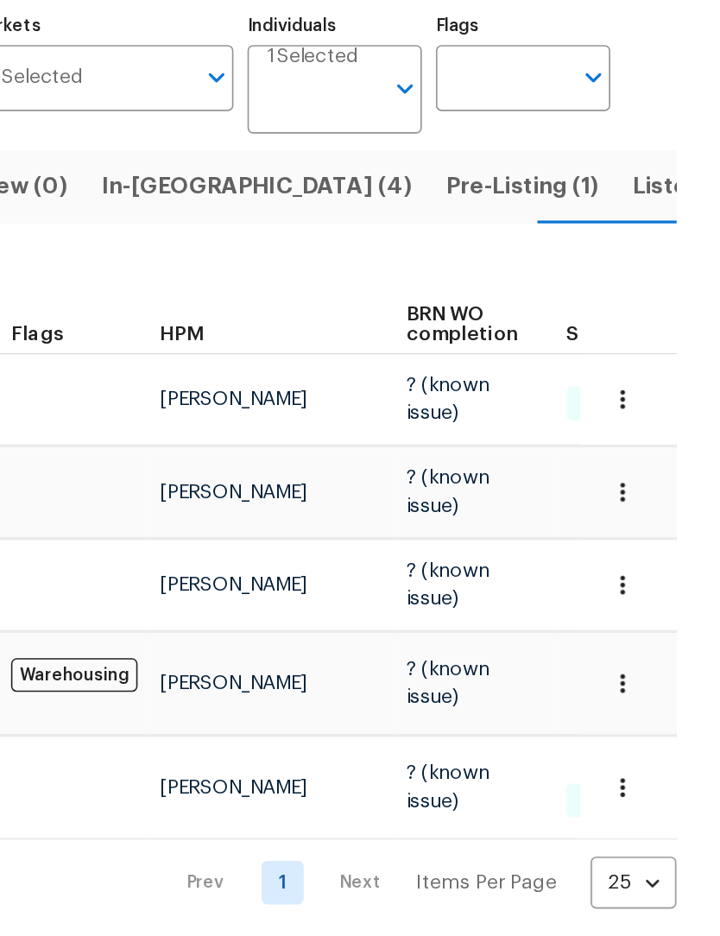
scroll to position [0, 0]
click at [277, 618] on td at bounding box center [323, 649] width 92 height 63
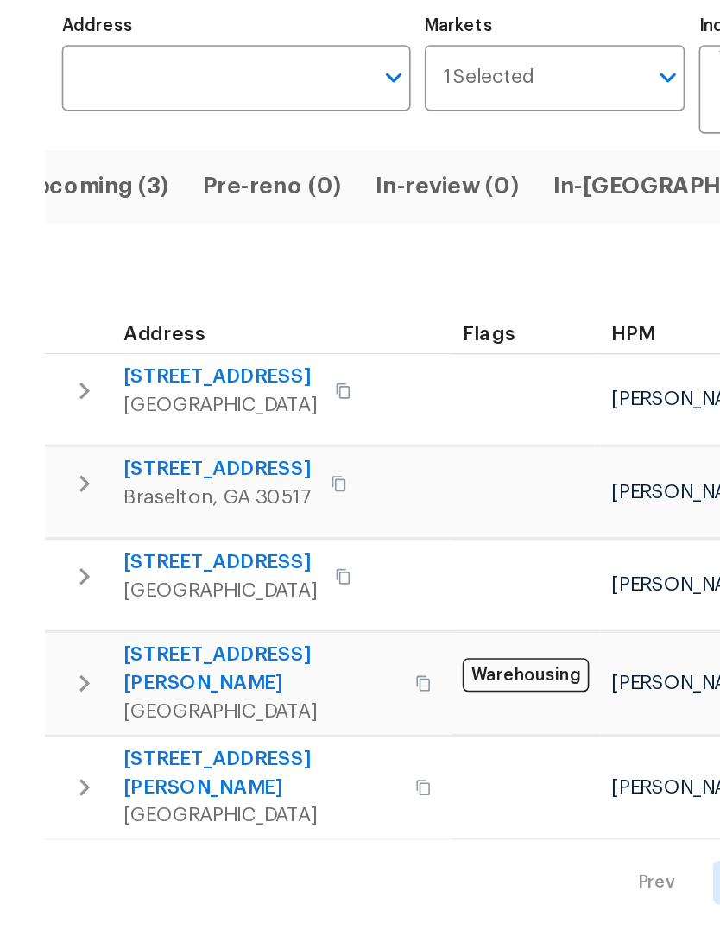
click at [105, 623] on span "2491 Emma Way" at bounding box center [160, 640] width 168 height 35
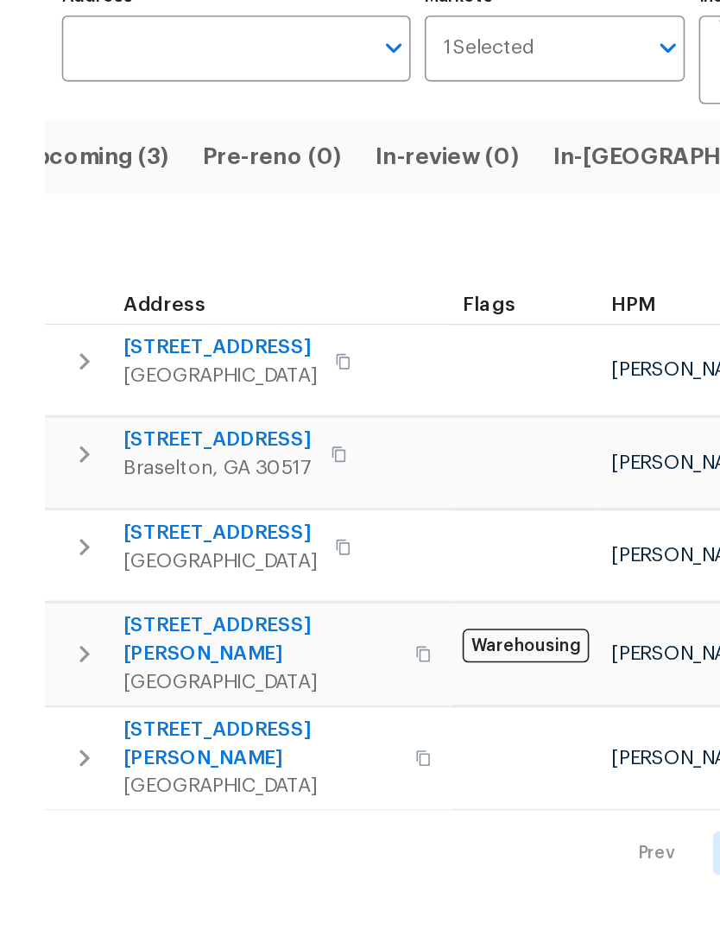
click at [187, 503] on span "2438 Suwanee Pointe Dr" at bounding box center [135, 511] width 119 height 17
click at [168, 446] on span "3137 Hawthorne Path" at bounding box center [134, 454] width 117 height 17
click at [158, 389] on span "3483 Pipestone Cir" at bounding box center [135, 397] width 119 height 17
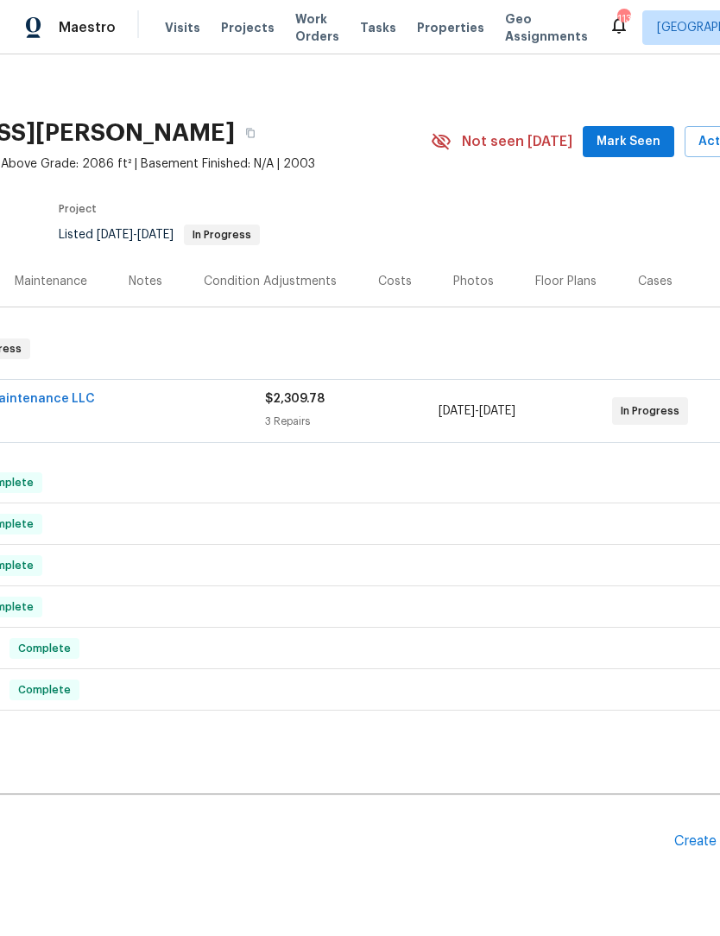
scroll to position [9, 192]
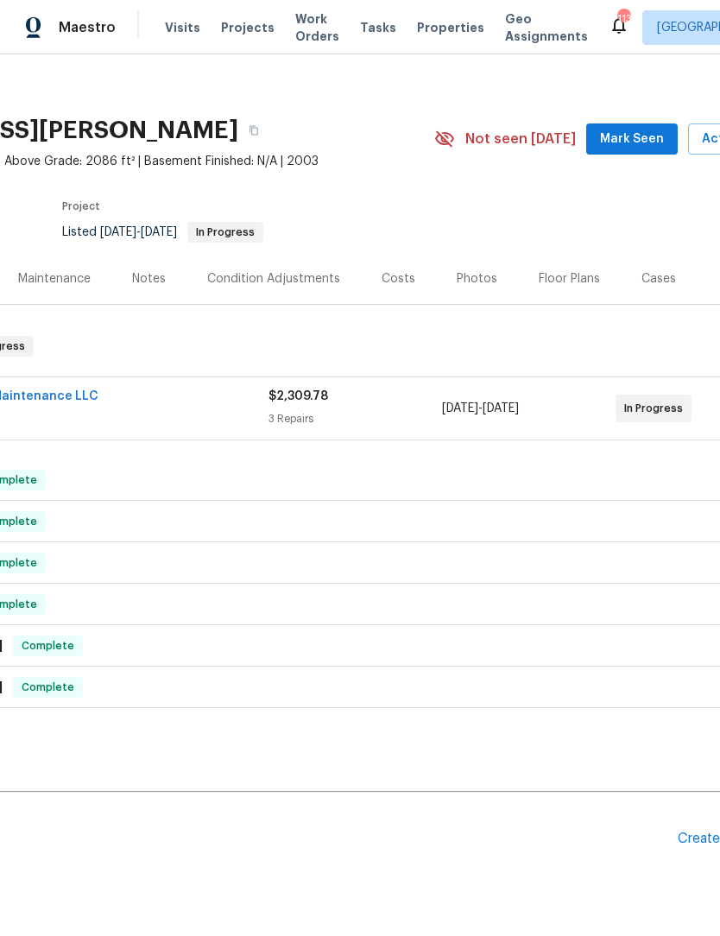
click at [654, 129] on span "Mark Seen" at bounding box center [632, 140] width 64 height 22
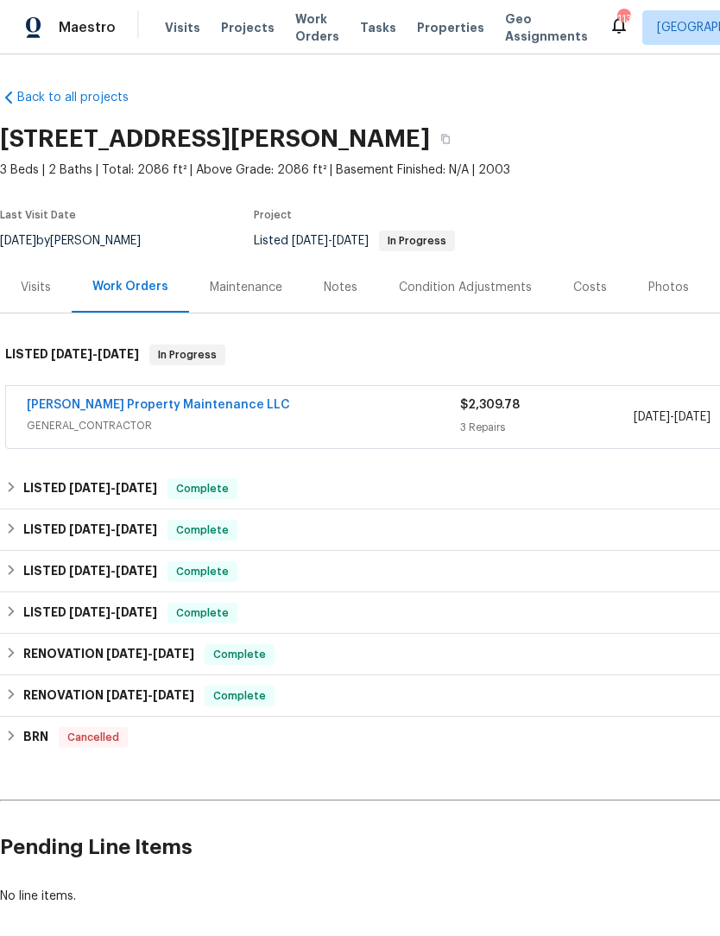
scroll to position [0, 0]
click at [174, 408] on link "[PERSON_NAME] Property Maintenance LLC" at bounding box center [158, 405] width 263 height 12
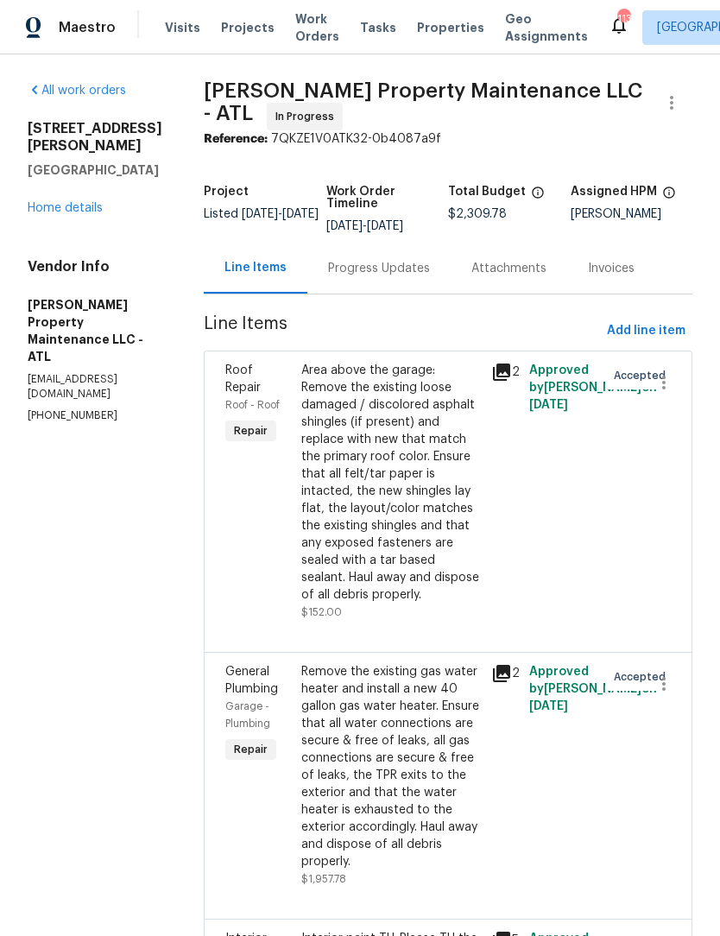
click at [73, 214] on link "Home details" at bounding box center [65, 208] width 75 height 12
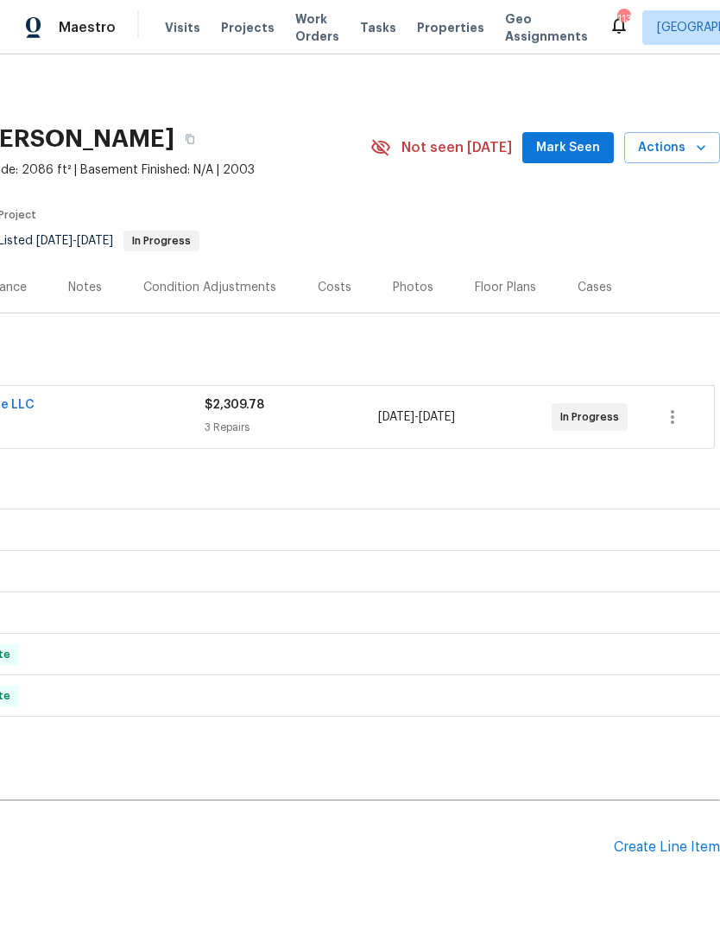
scroll to position [0, 256]
click at [589, 147] on span "Mark Seen" at bounding box center [568, 148] width 64 height 22
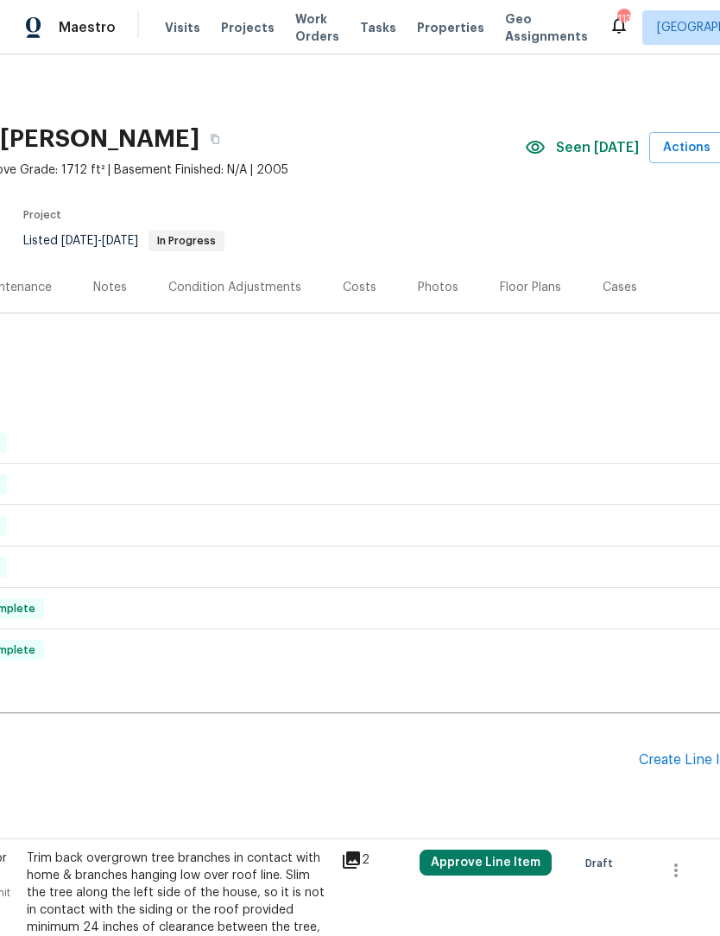
scroll to position [0, 231]
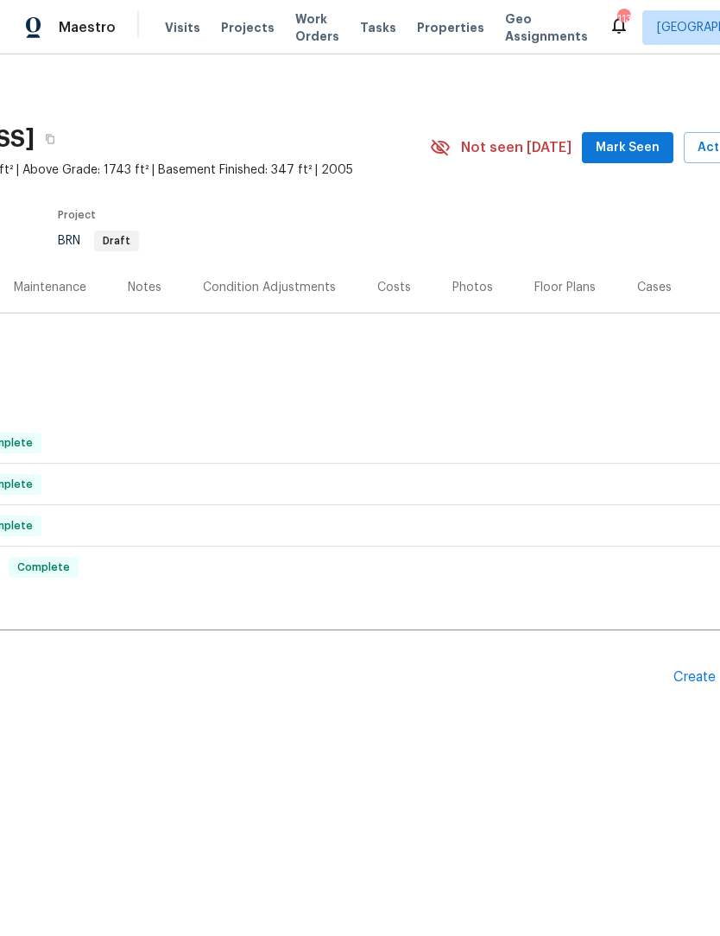
scroll to position [0, 203]
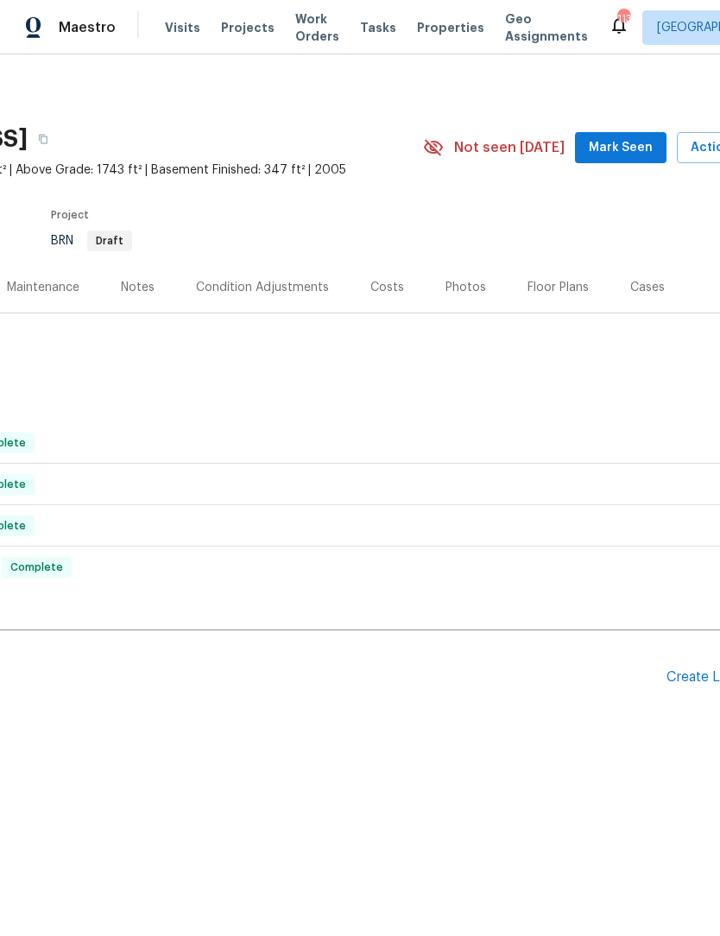
click at [650, 149] on span "Mark Seen" at bounding box center [621, 148] width 64 height 22
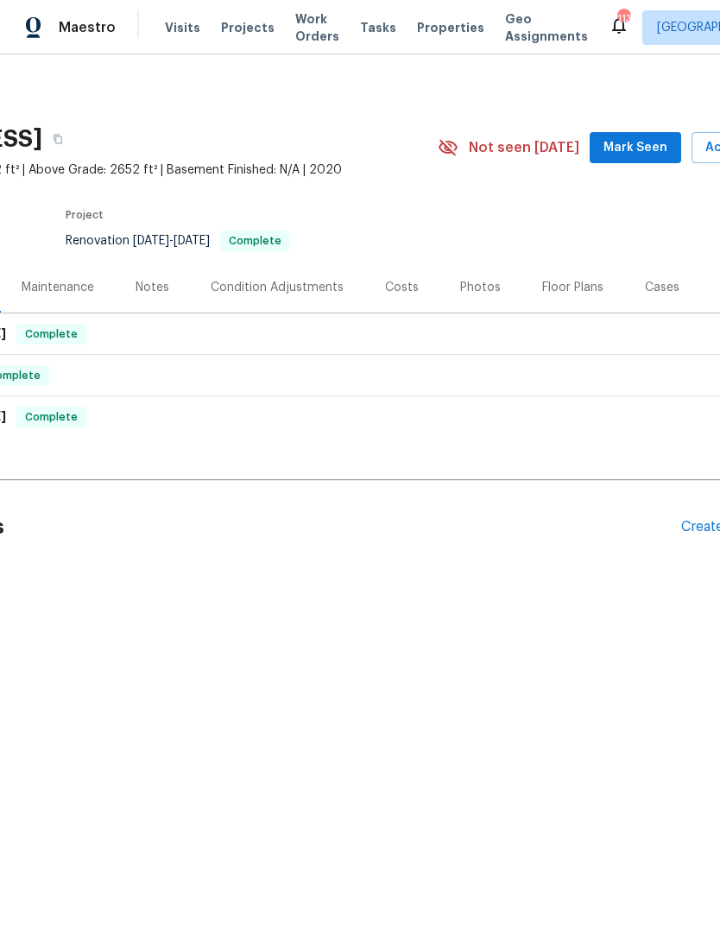
scroll to position [0, 203]
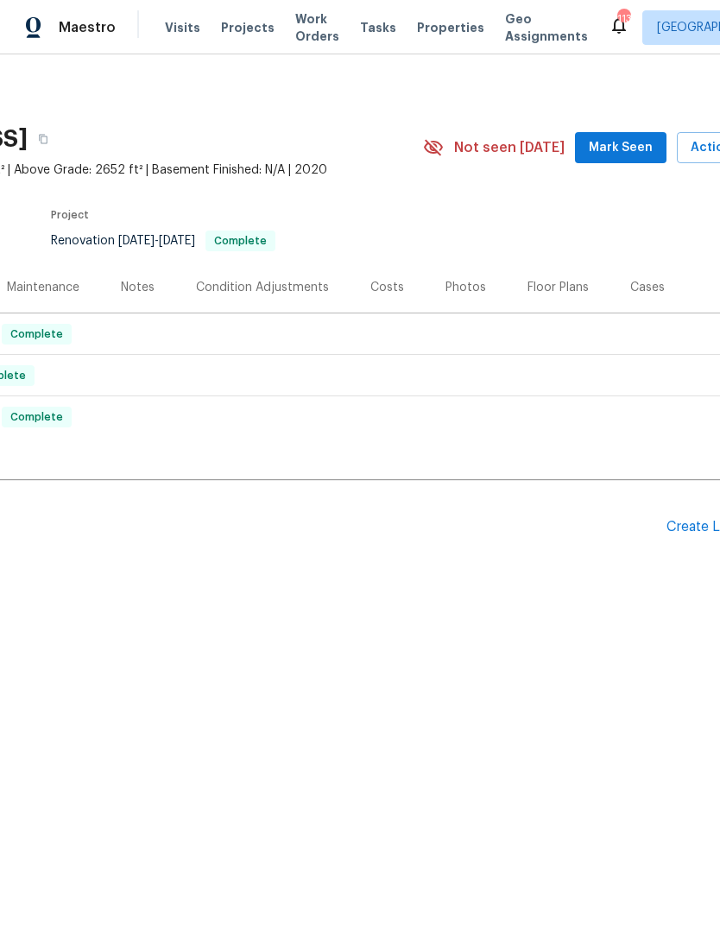
click at [628, 148] on span "Mark Seen" at bounding box center [621, 148] width 64 height 22
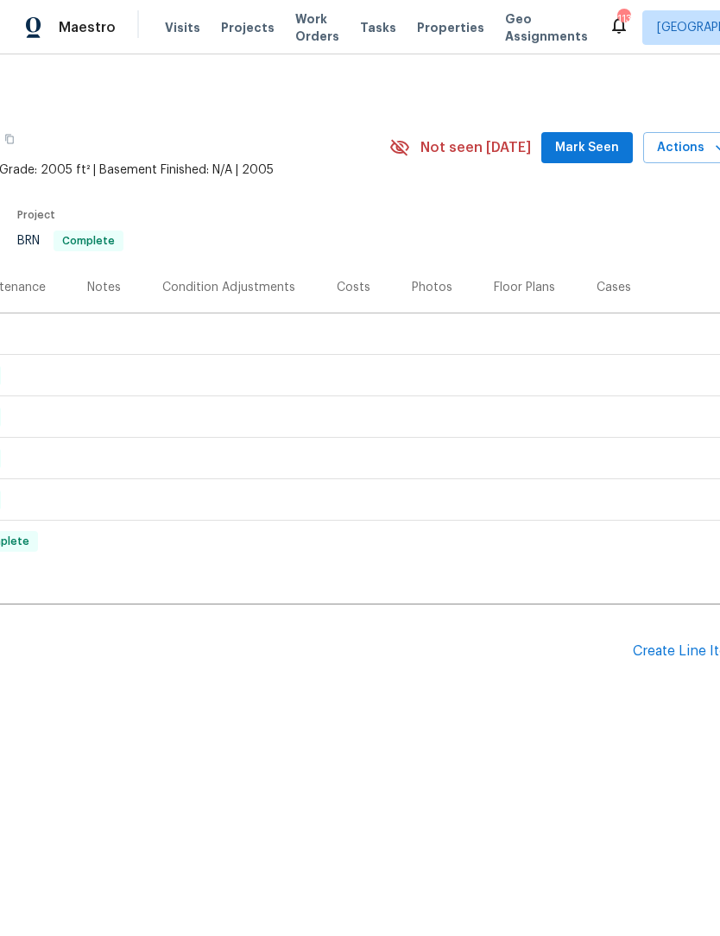
scroll to position [0, 240]
click at [604, 147] on span "Mark Seen" at bounding box center [584, 148] width 64 height 22
